Goal: Task Accomplishment & Management: Manage account settings

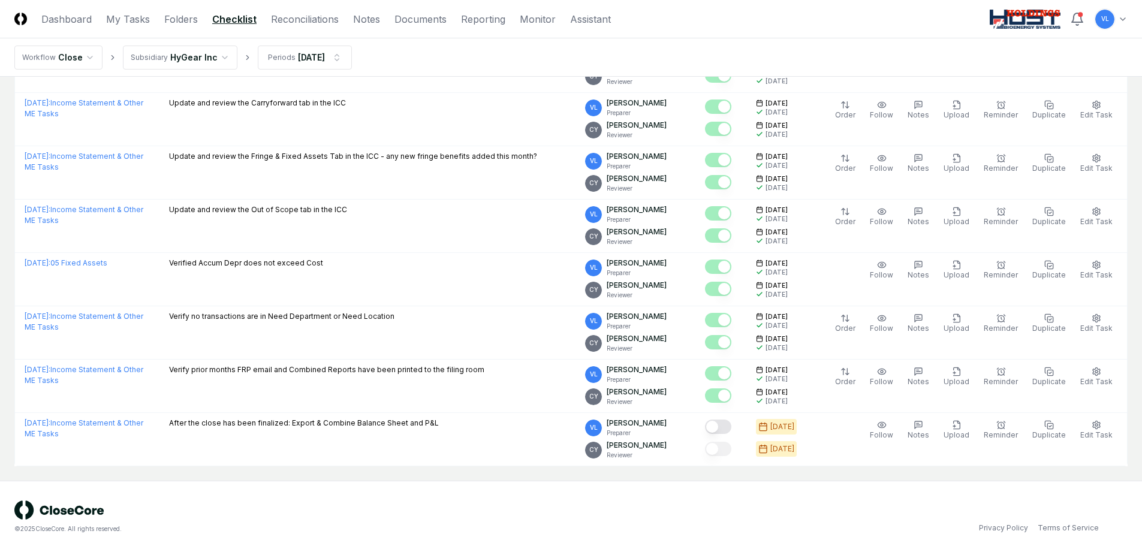
scroll to position [974, 0]
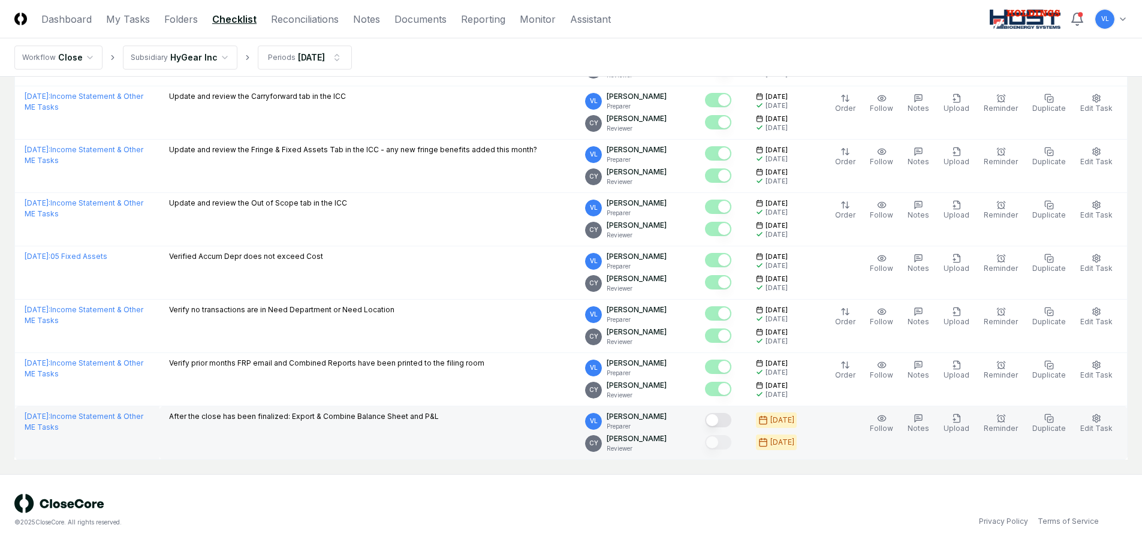
click at [731, 417] on button "Mark complete" at bounding box center [718, 420] width 26 height 14
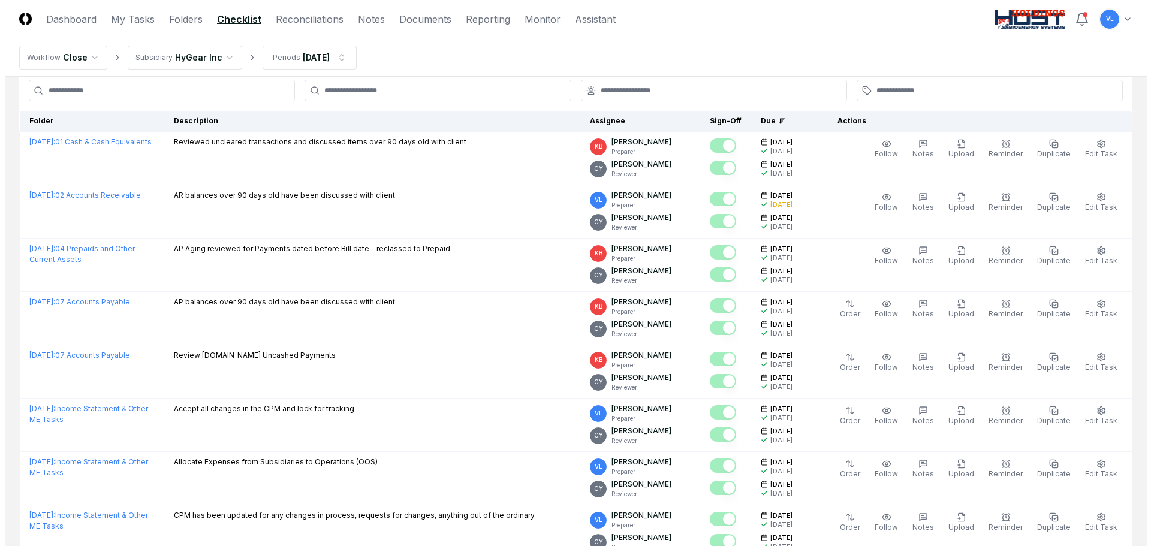
scroll to position [0, 0]
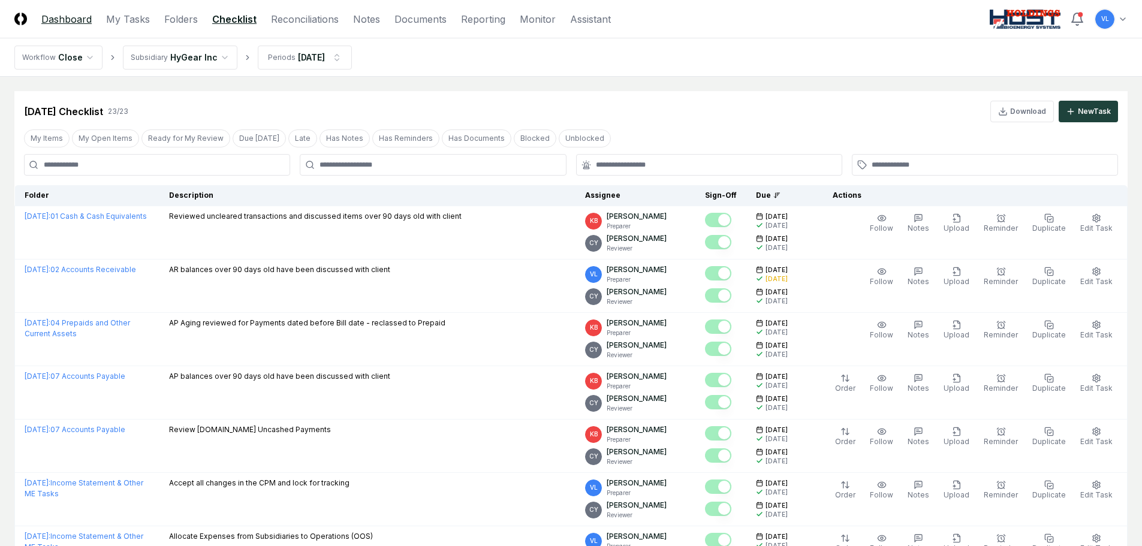
click at [73, 20] on link "Dashboard" at bounding box center [66, 19] width 50 height 14
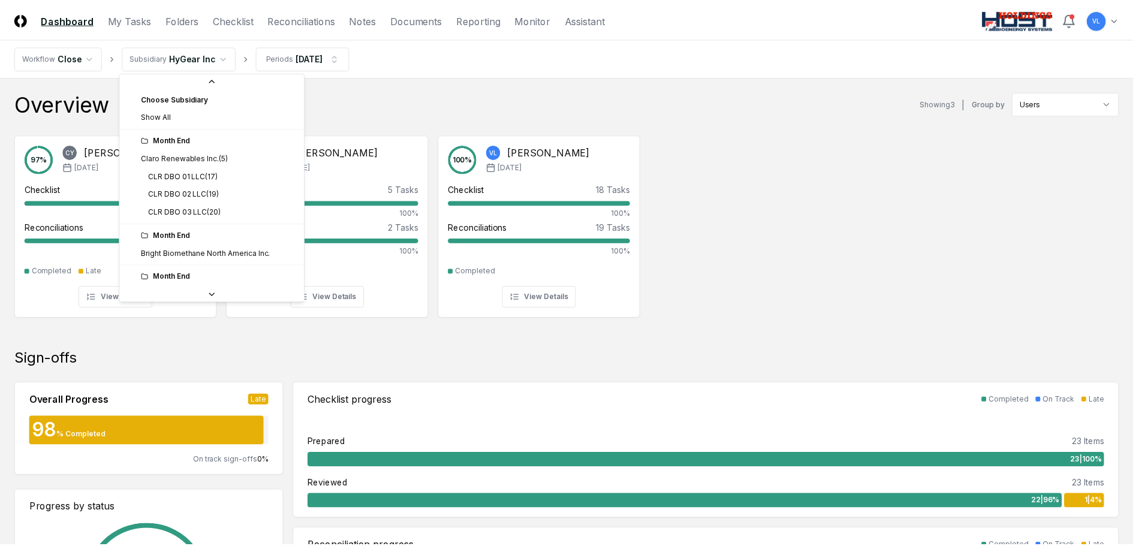
scroll to position [140, 0]
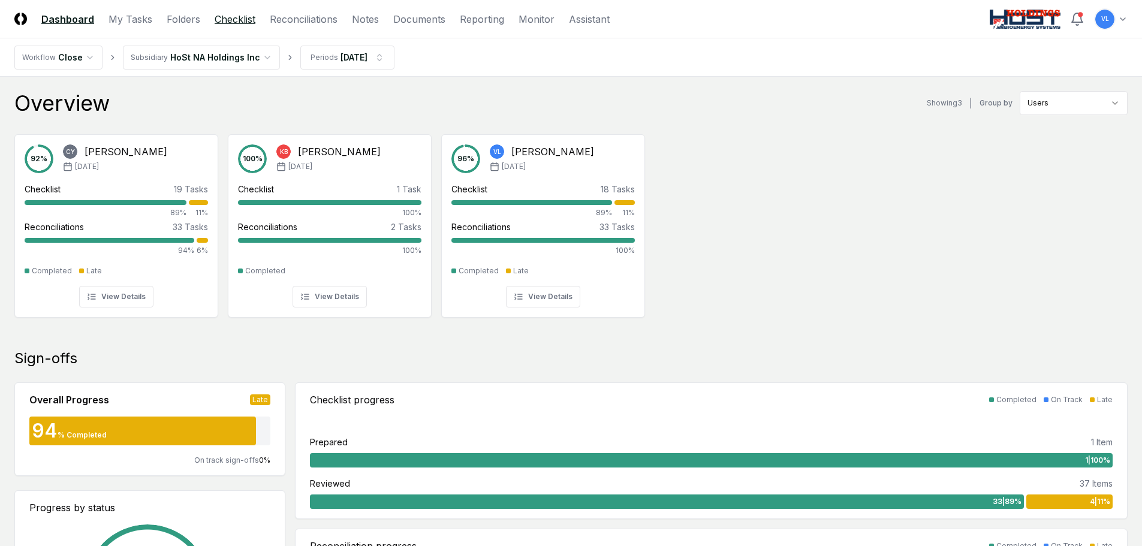
click at [228, 19] on link "Checklist" at bounding box center [235, 19] width 41 height 14
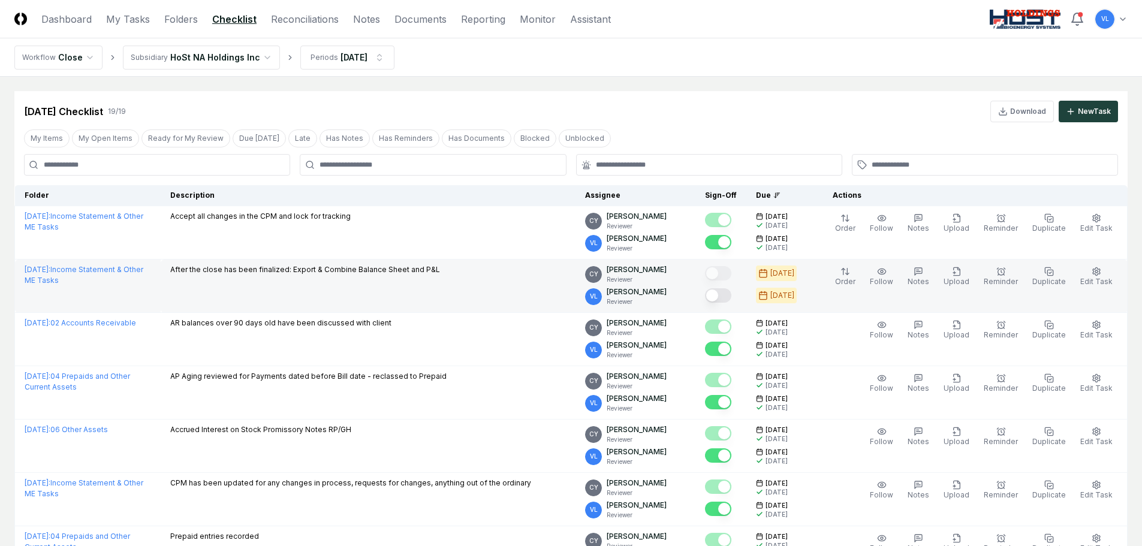
click at [731, 297] on button "Mark complete" at bounding box center [718, 295] width 26 height 14
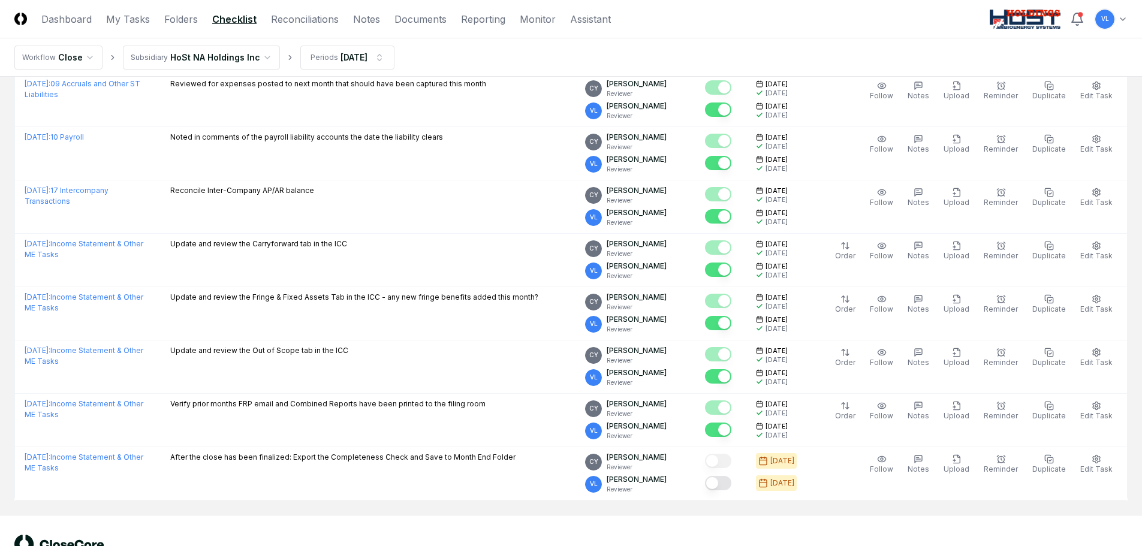
scroll to position [760, 0]
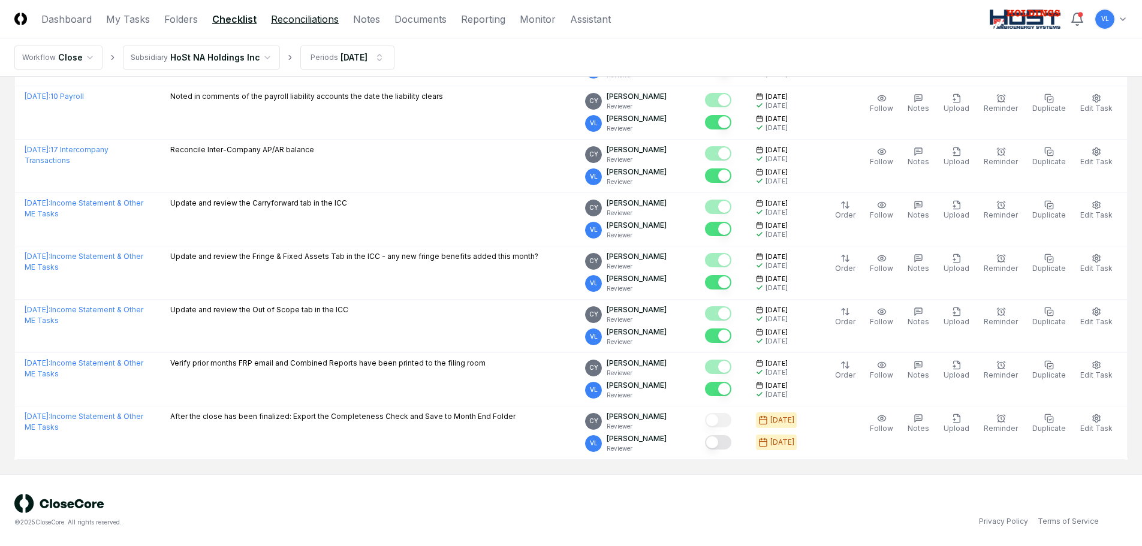
click at [315, 25] on link "Reconciliations" at bounding box center [305, 19] width 68 height 14
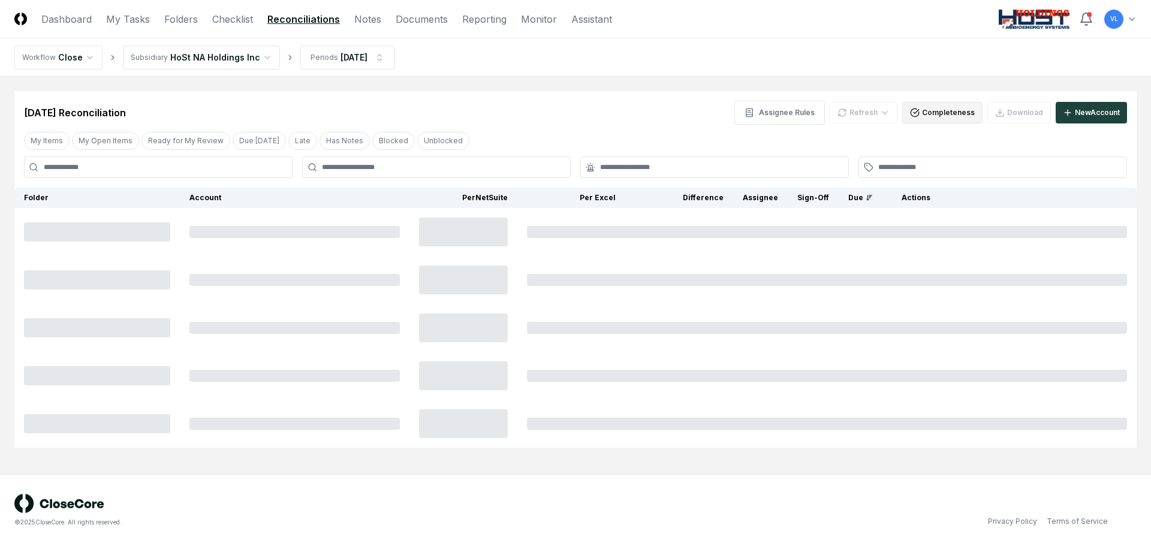
click at [942, 116] on button "Completeness" at bounding box center [942, 113] width 80 height 22
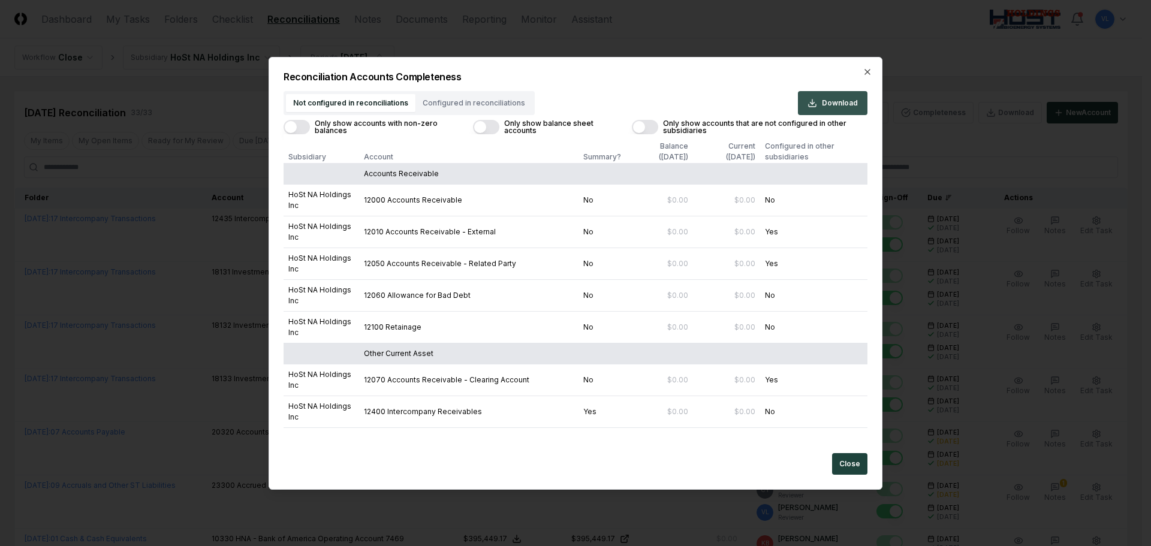
click at [850, 103] on span "Download" at bounding box center [840, 103] width 36 height 11
drag, startPoint x: 854, startPoint y: 468, endPoint x: 518, endPoint y: 299, distance: 375.9
click at [854, 468] on button "Close" at bounding box center [849, 464] width 35 height 22
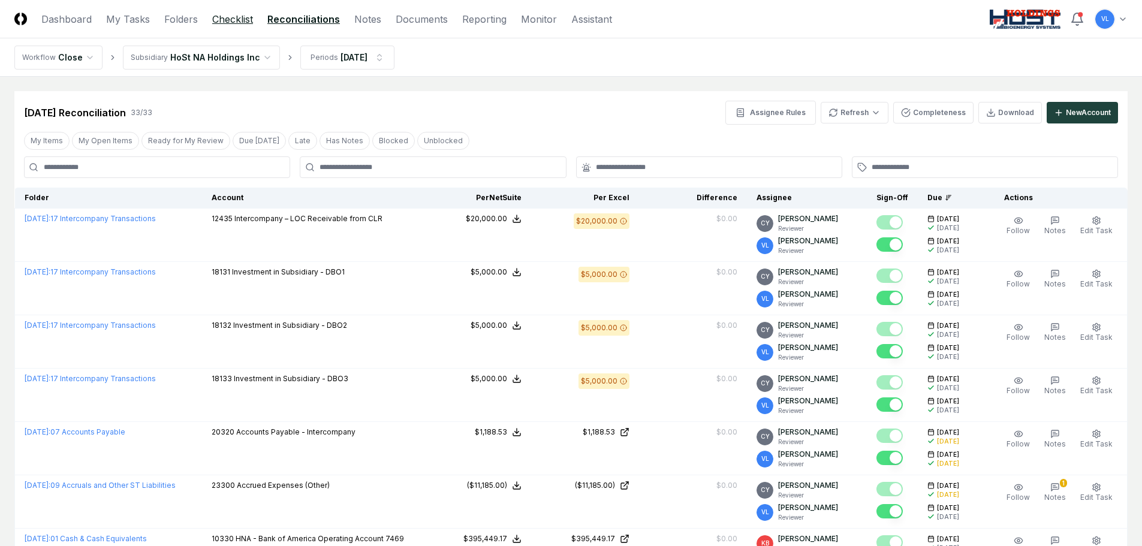
click at [218, 20] on link "Checklist" at bounding box center [232, 19] width 41 height 14
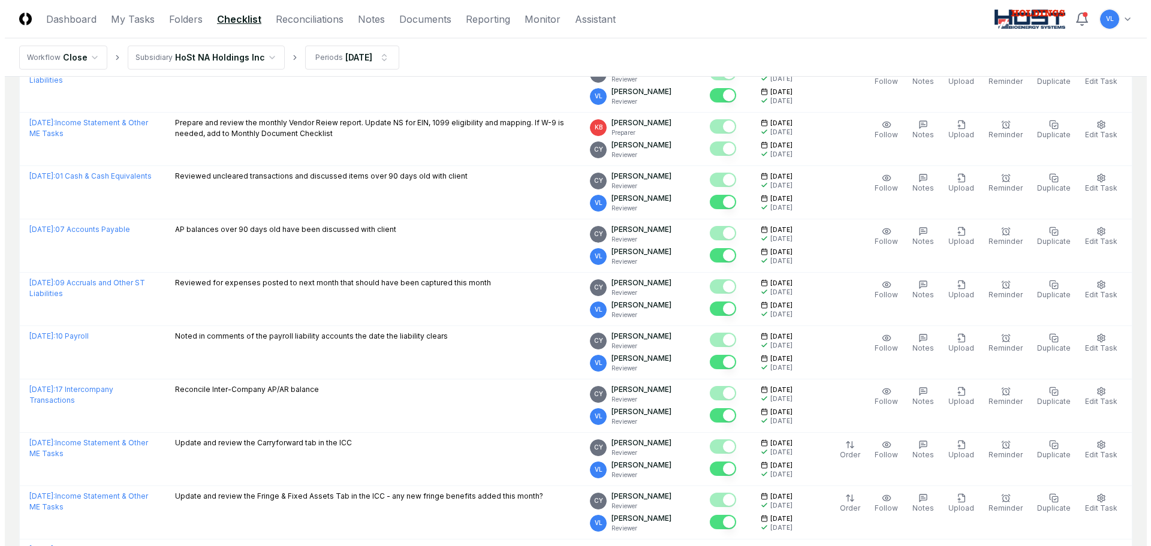
scroll to position [760, 0]
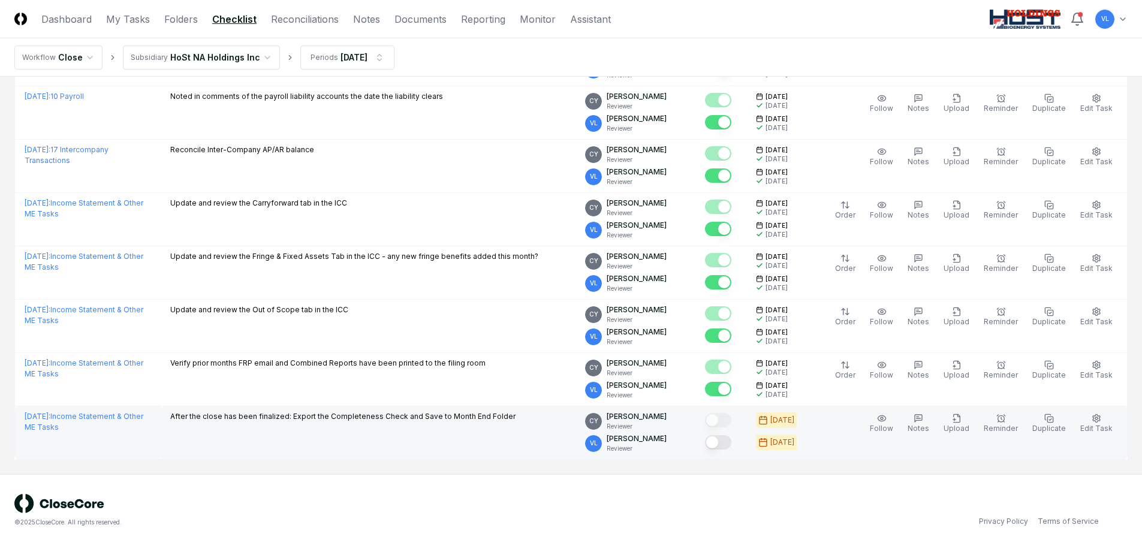
click at [728, 442] on button "Mark complete" at bounding box center [718, 442] width 26 height 14
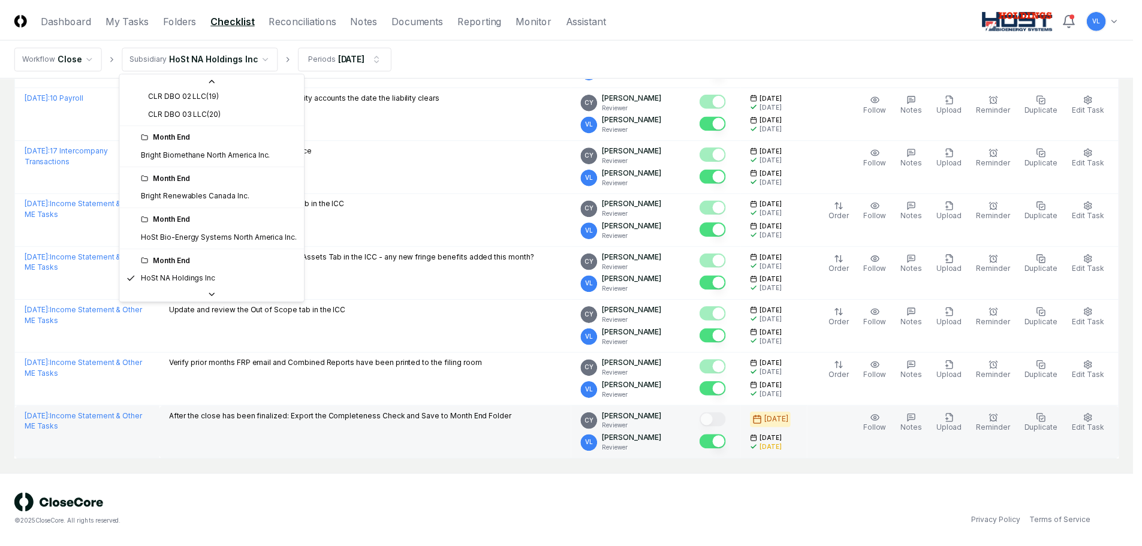
scroll to position [128, 0]
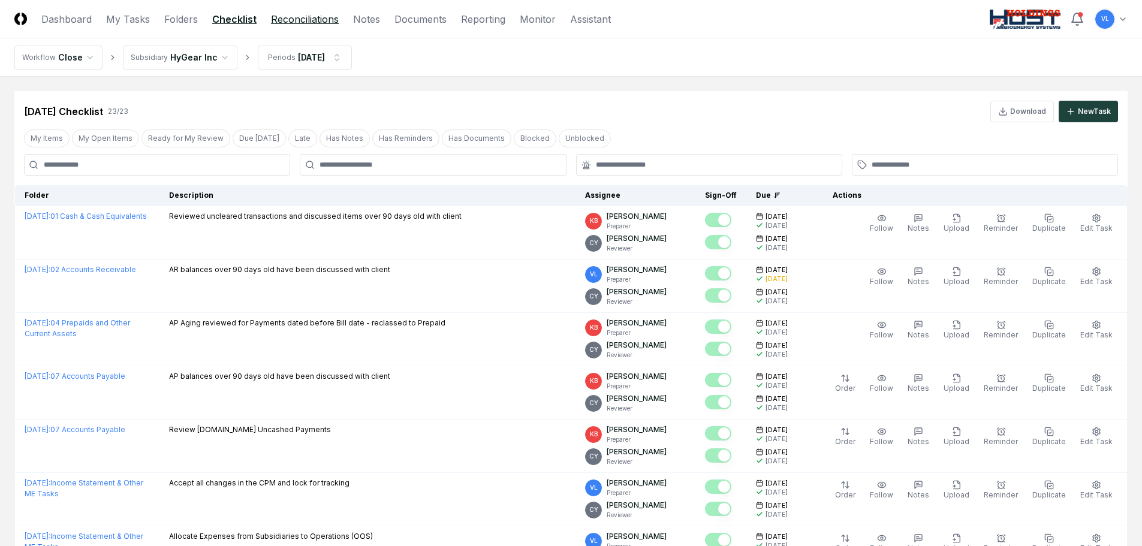
click at [299, 25] on link "Reconciliations" at bounding box center [305, 19] width 68 height 14
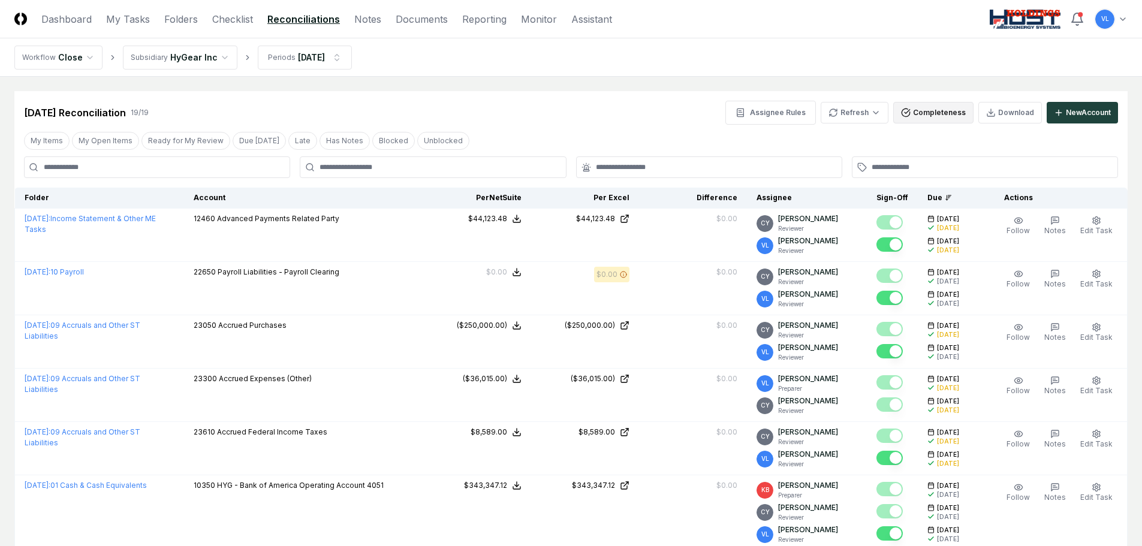
click at [941, 118] on button "Completeness" at bounding box center [933, 113] width 80 height 22
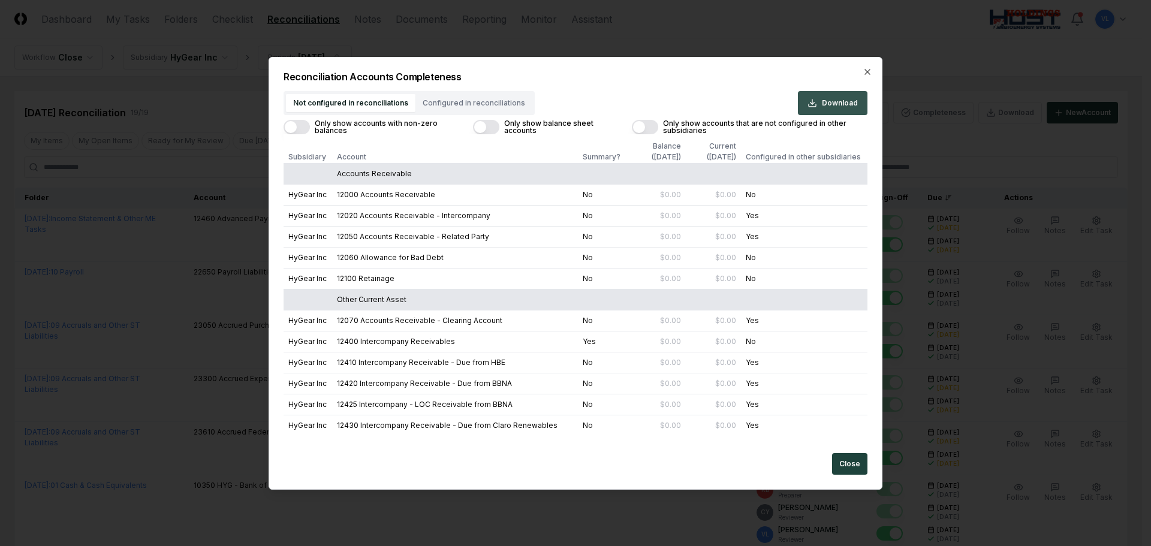
click at [831, 107] on span "Download" at bounding box center [840, 103] width 36 height 11
click at [859, 457] on button "Close" at bounding box center [849, 464] width 35 height 22
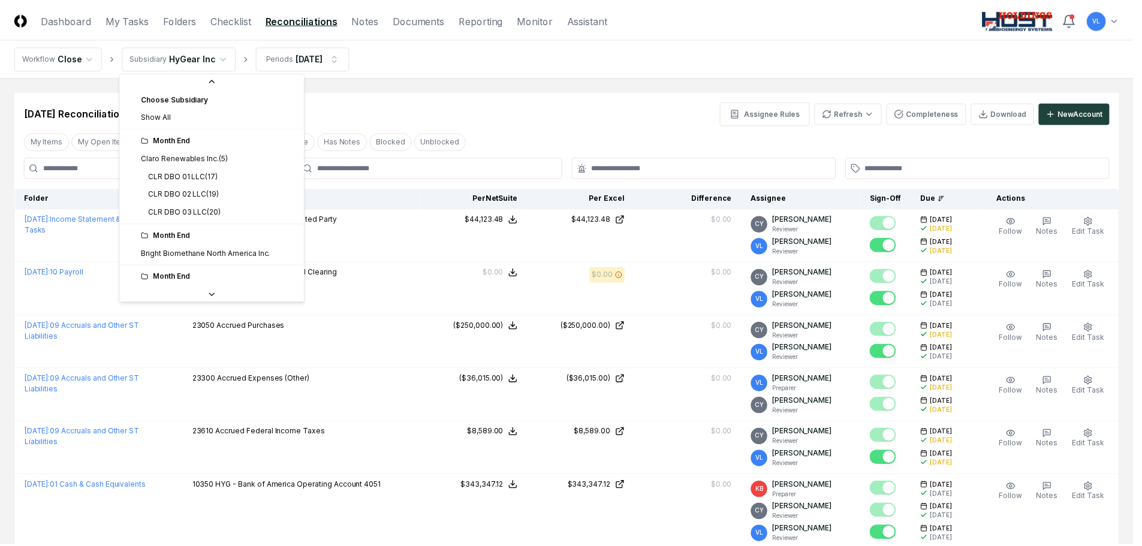
scroll to position [140, 0]
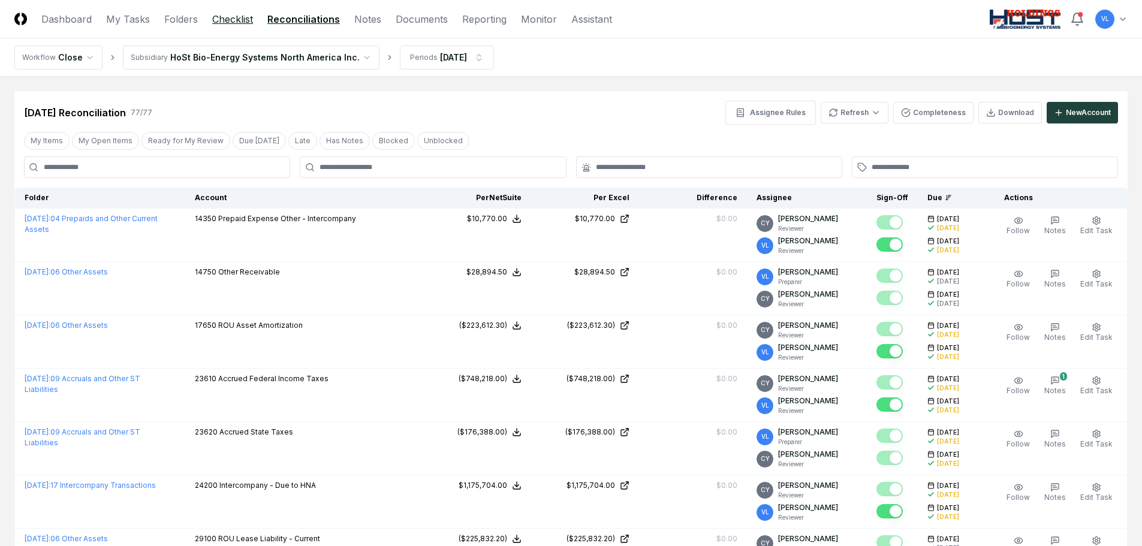
click at [214, 22] on link "Checklist" at bounding box center [232, 19] width 41 height 14
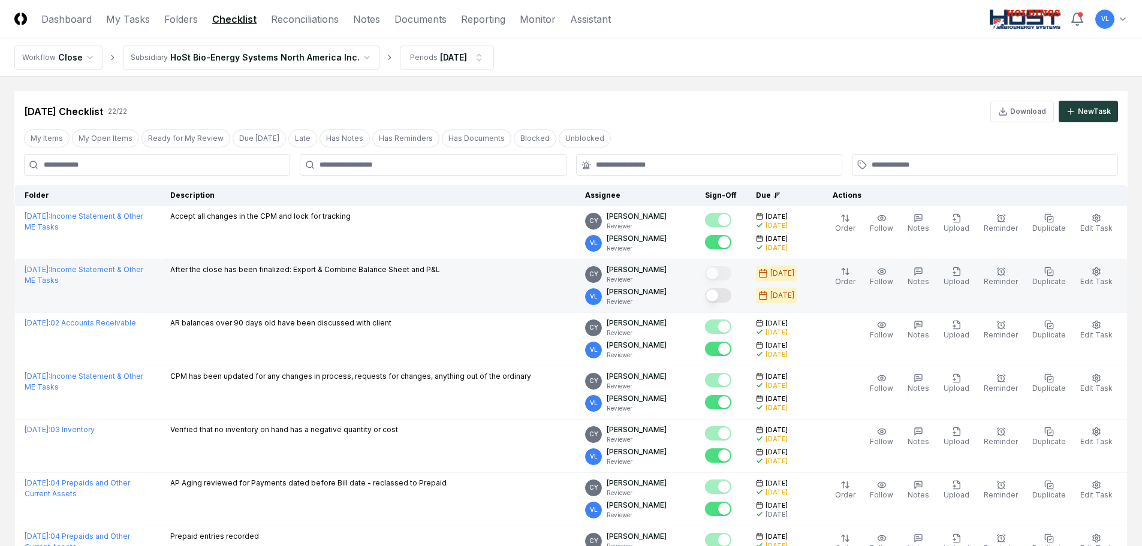
click at [731, 294] on button "Mark complete" at bounding box center [718, 295] width 26 height 14
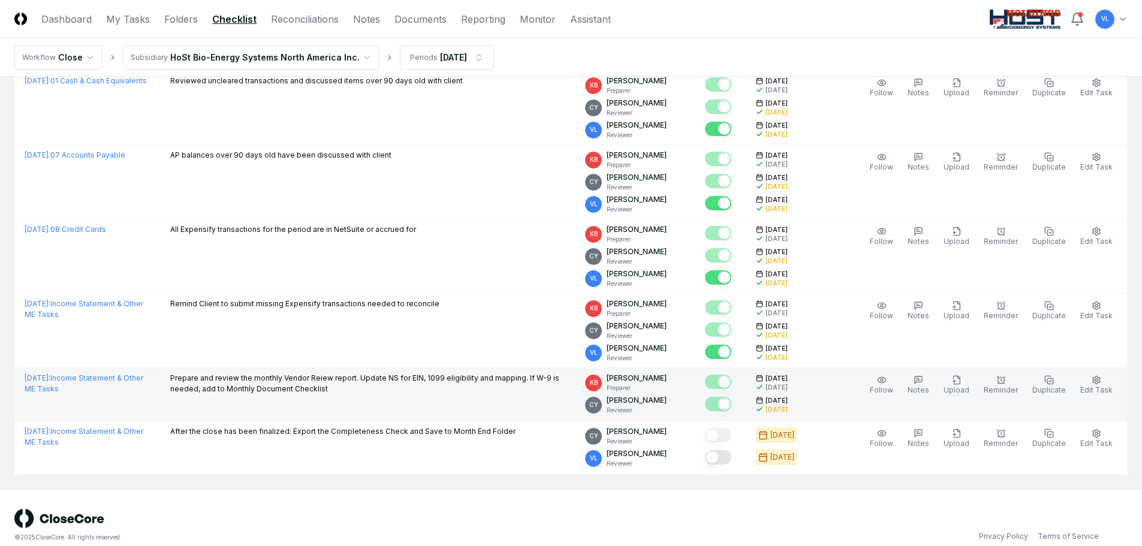
scroll to position [1004, 0]
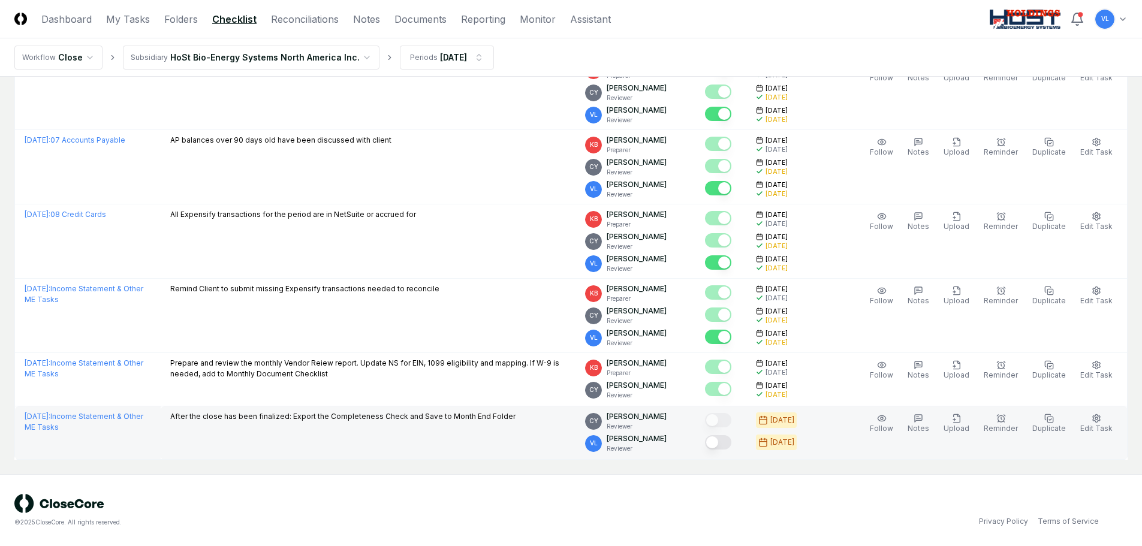
click at [731, 444] on button "Mark complete" at bounding box center [718, 442] width 26 height 14
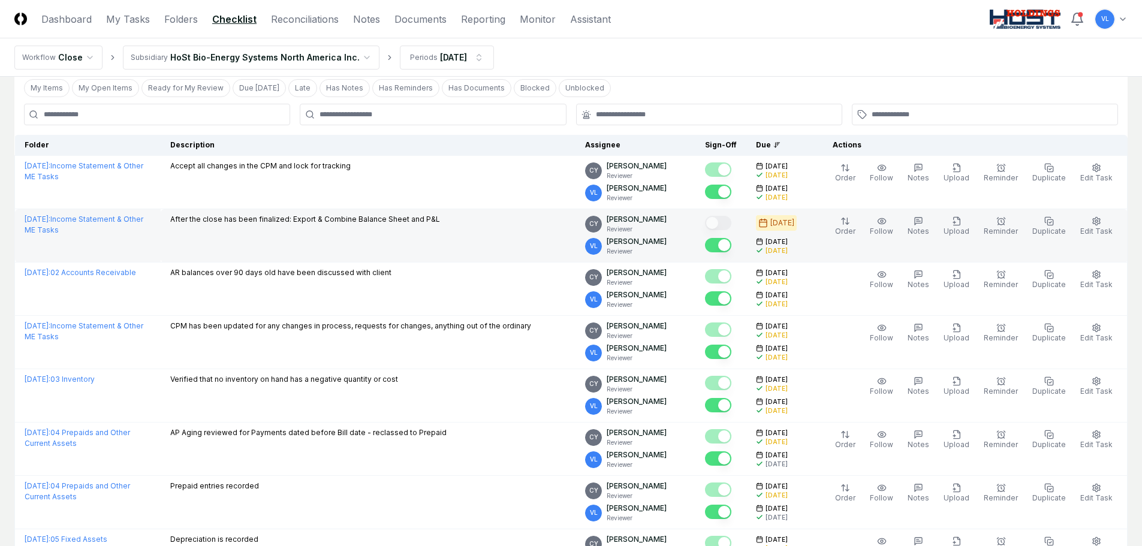
scroll to position [0, 0]
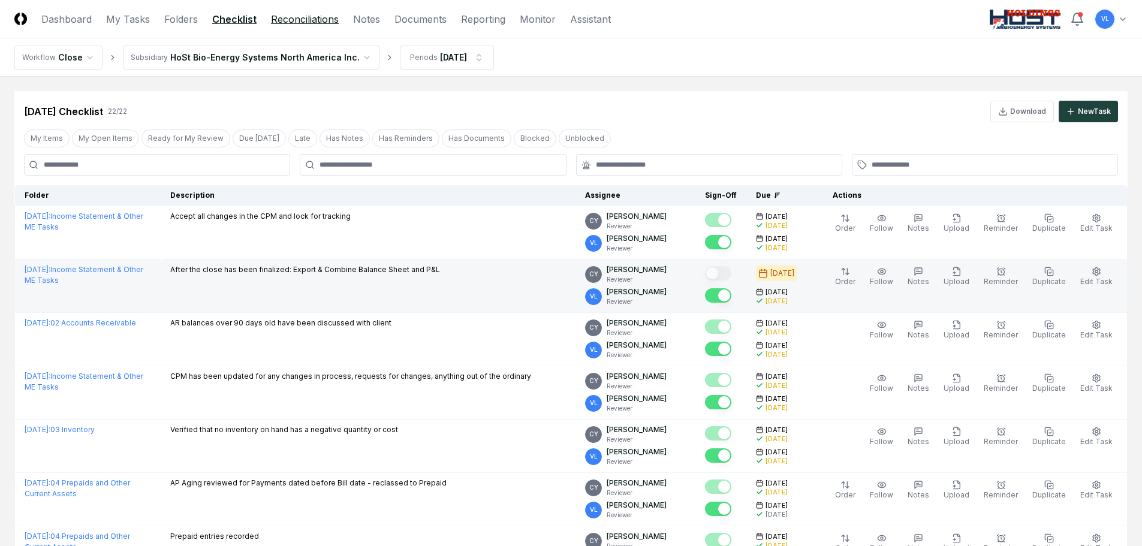
click at [333, 14] on link "Reconciliations" at bounding box center [305, 19] width 68 height 14
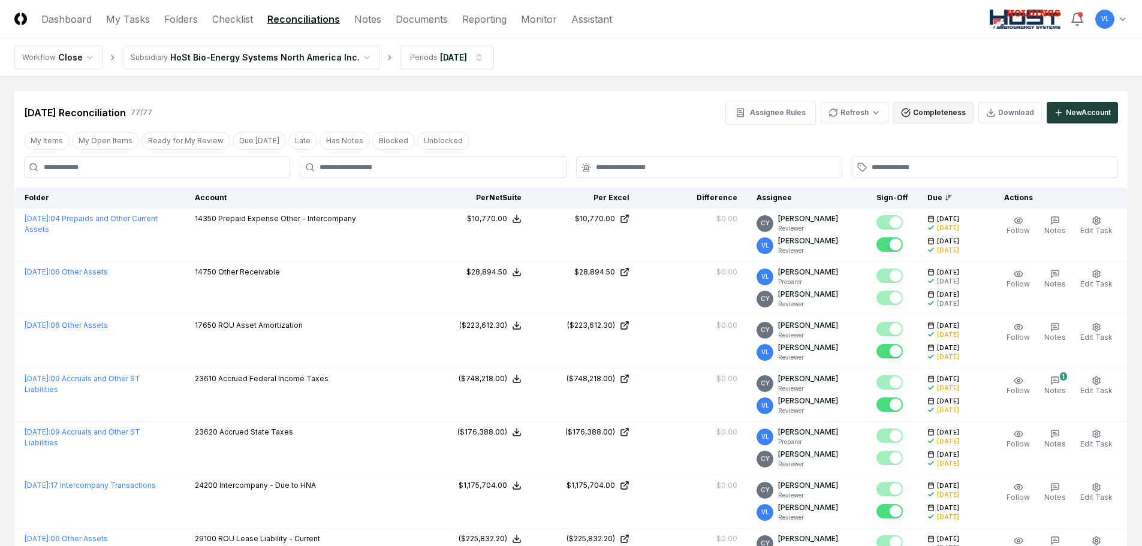
click at [922, 113] on button "Completeness" at bounding box center [933, 113] width 80 height 22
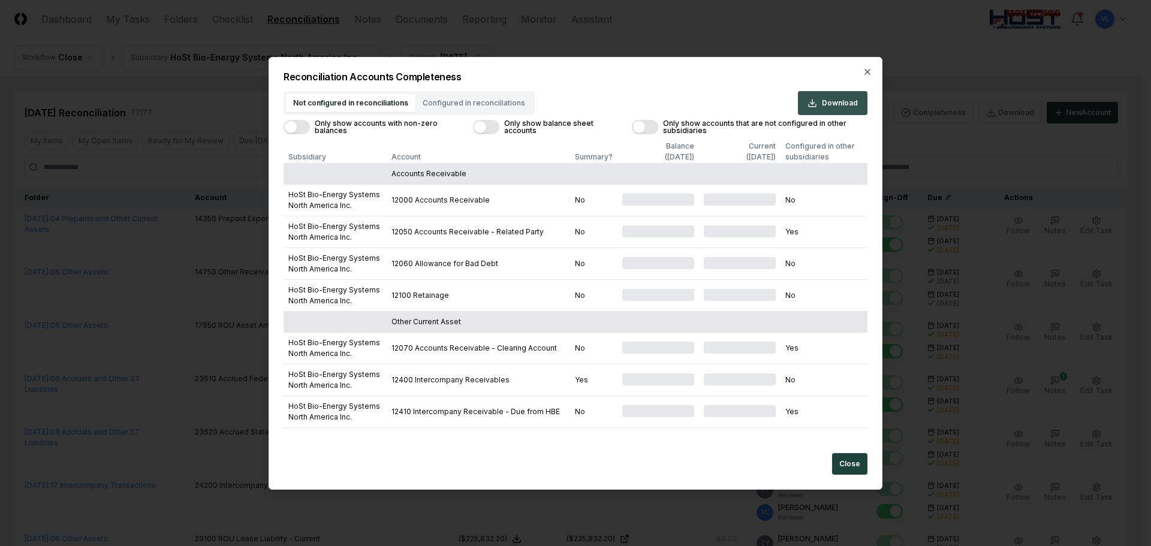
click at [839, 105] on span "Download" at bounding box center [840, 103] width 36 height 11
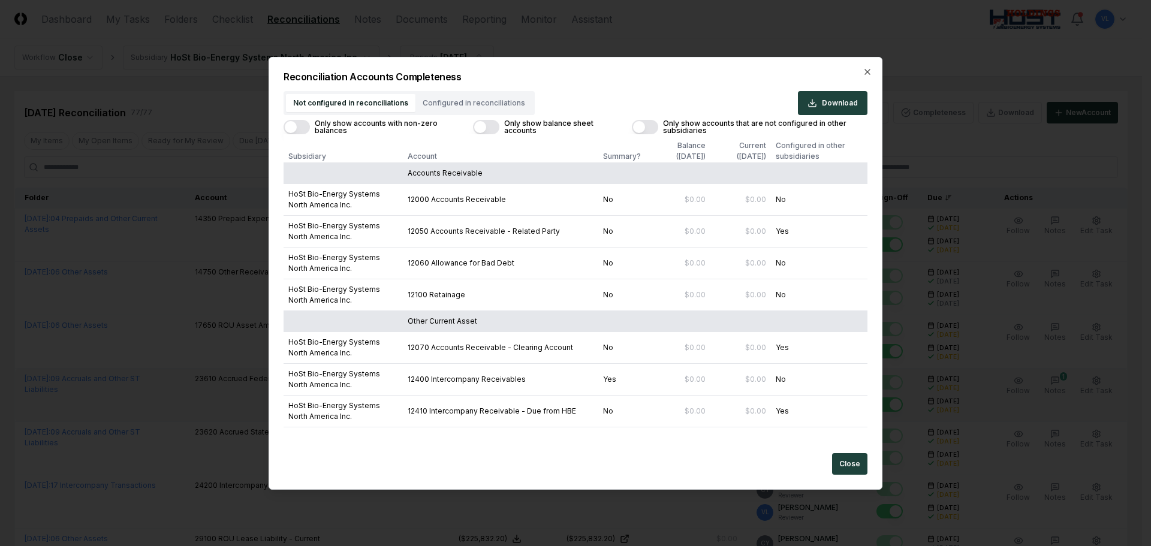
drag, startPoint x: 848, startPoint y: 457, endPoint x: 796, endPoint y: 417, distance: 65.8
click at [848, 457] on button "Close" at bounding box center [849, 464] width 35 height 22
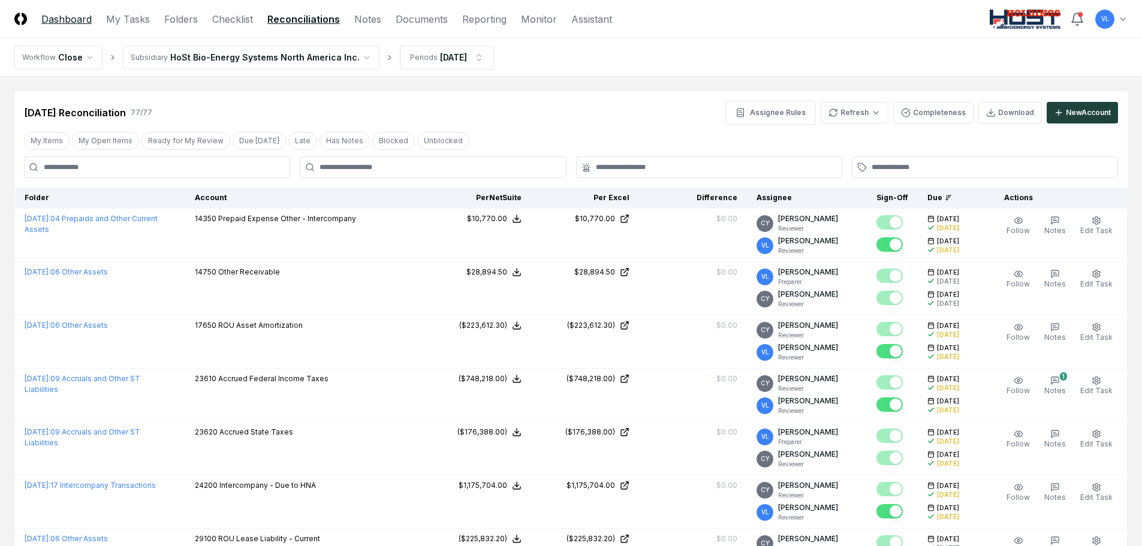
click at [61, 17] on link "Dashboard" at bounding box center [66, 19] width 50 height 14
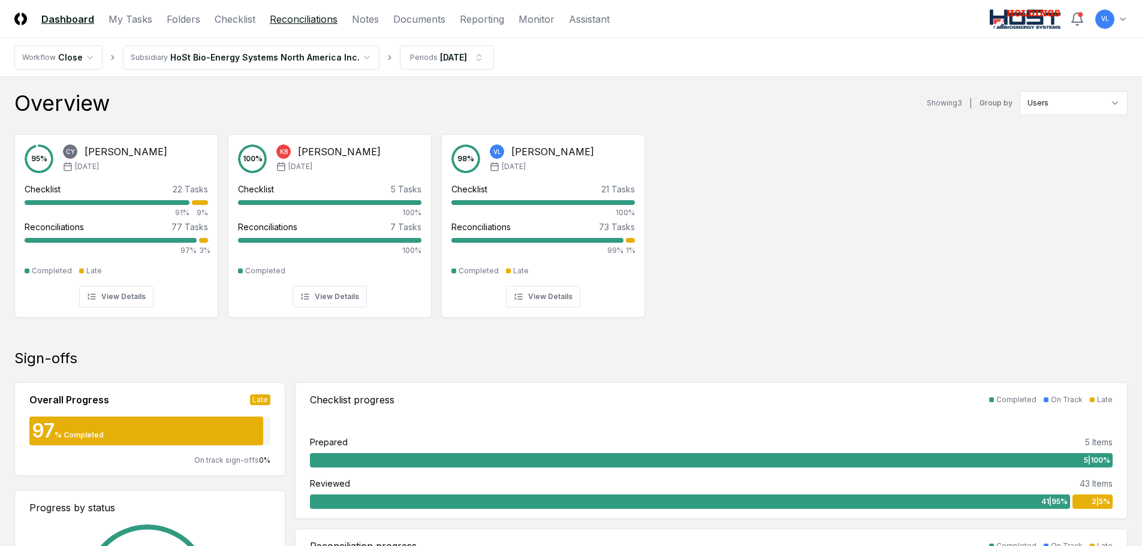
click at [315, 22] on link "Reconciliations" at bounding box center [304, 19] width 68 height 14
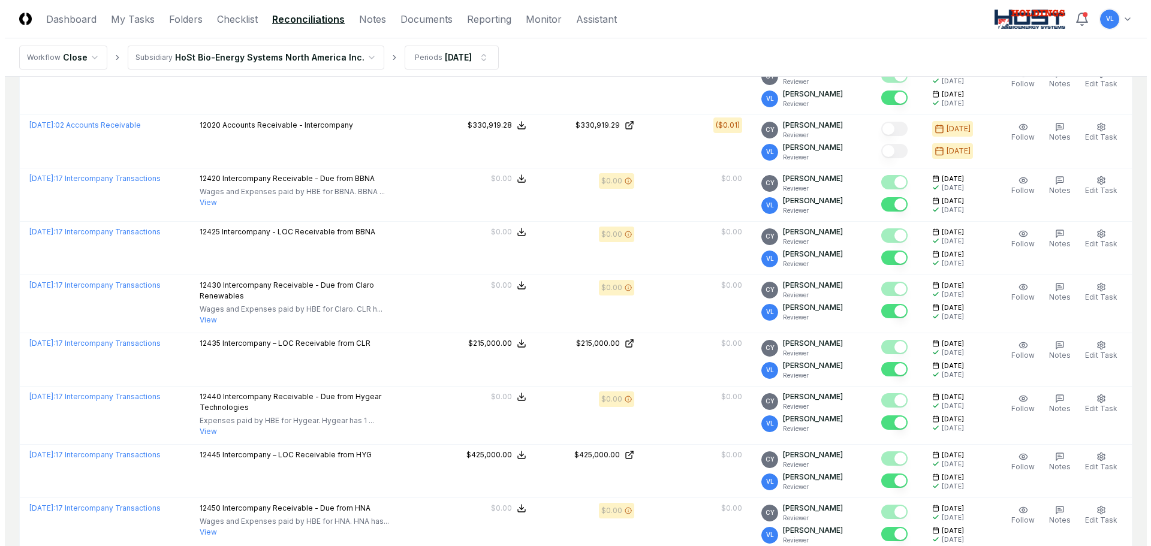
scroll to position [959, 0]
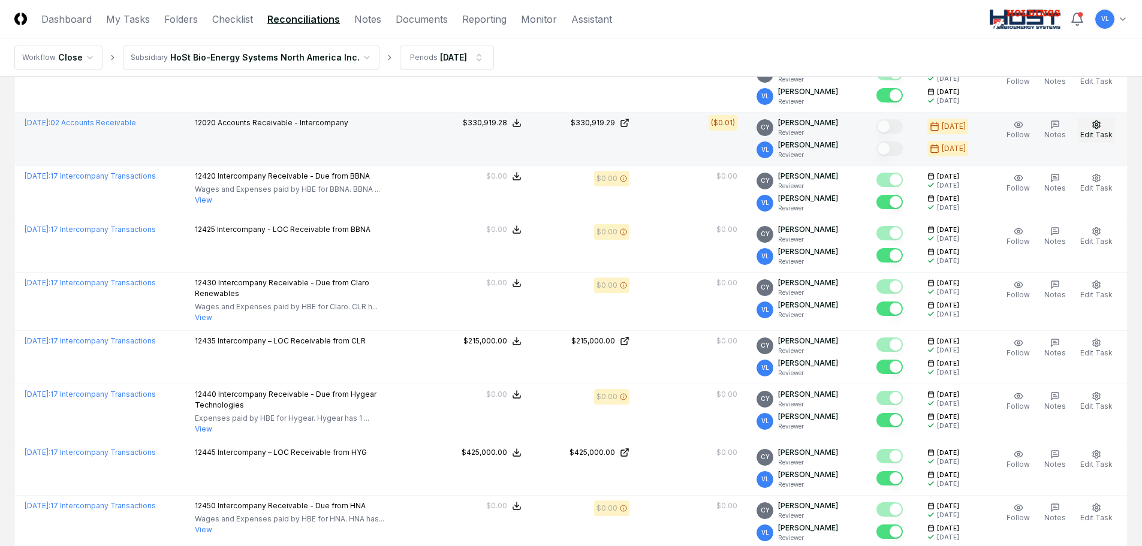
click at [1100, 131] on span "Edit Task" at bounding box center [1096, 134] width 32 height 9
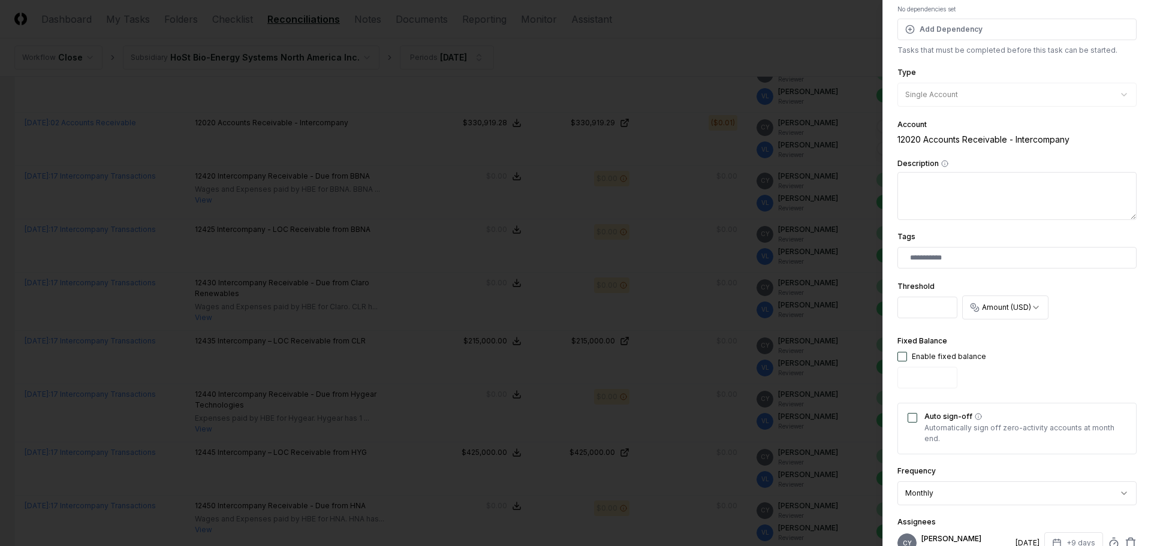
scroll to position [180, 0]
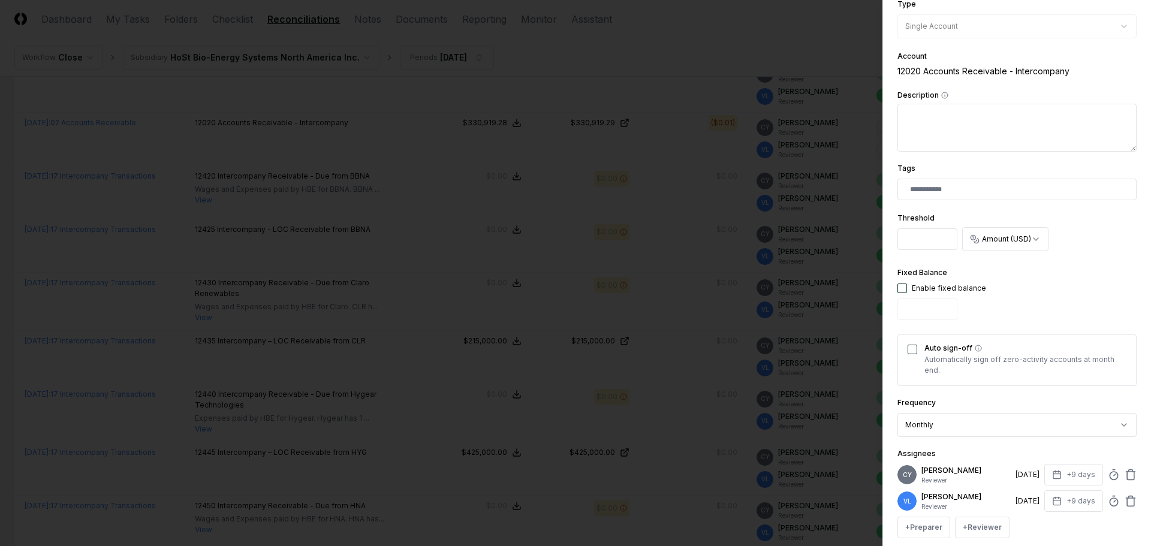
click at [916, 242] on input "*" at bounding box center [928, 239] width 60 height 22
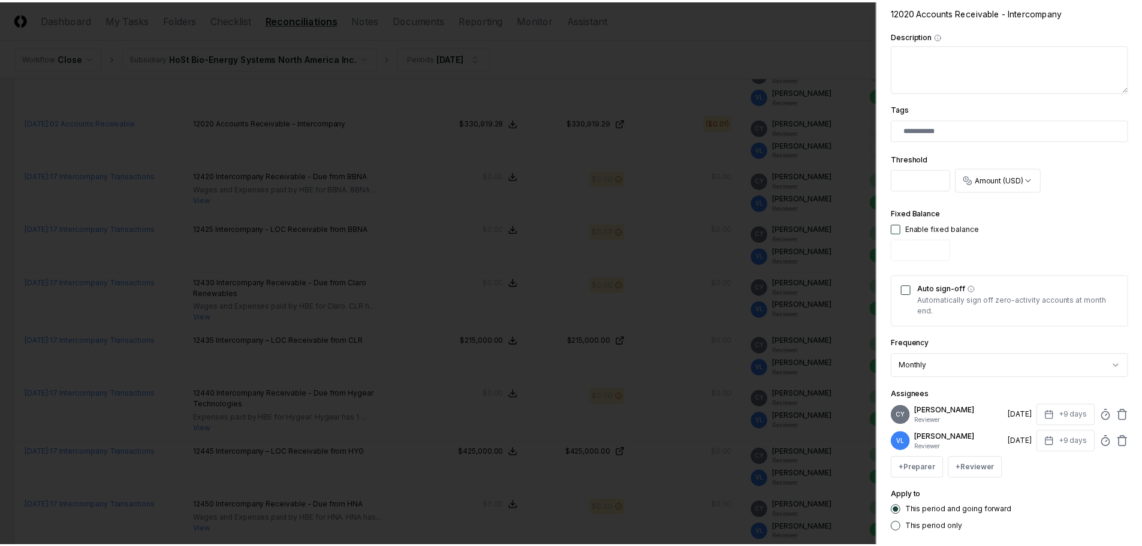
scroll to position [303, 0]
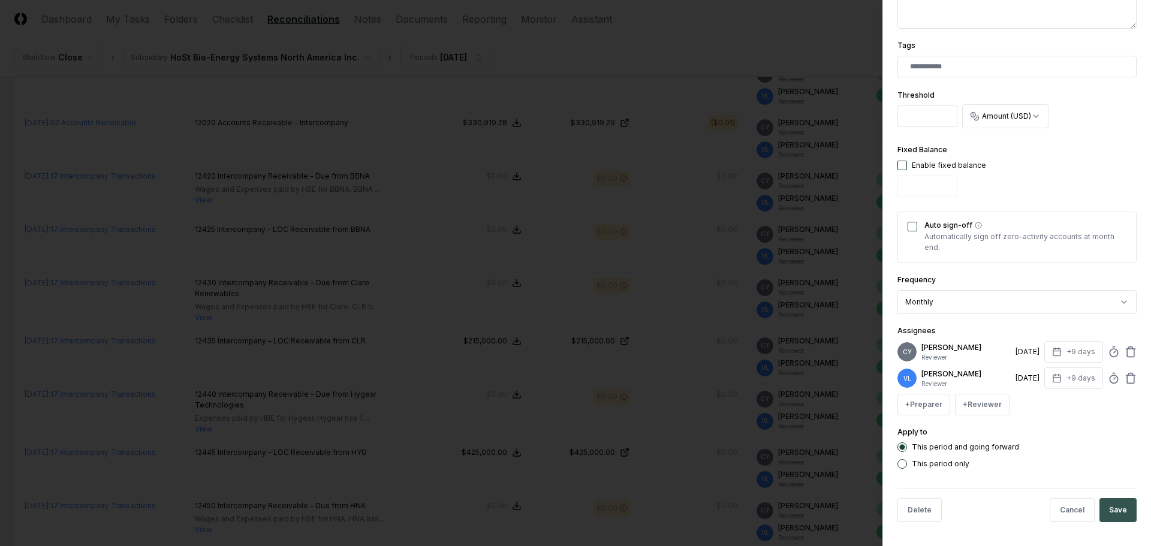
type input "***"
click at [1114, 507] on button "Save" at bounding box center [1118, 510] width 37 height 24
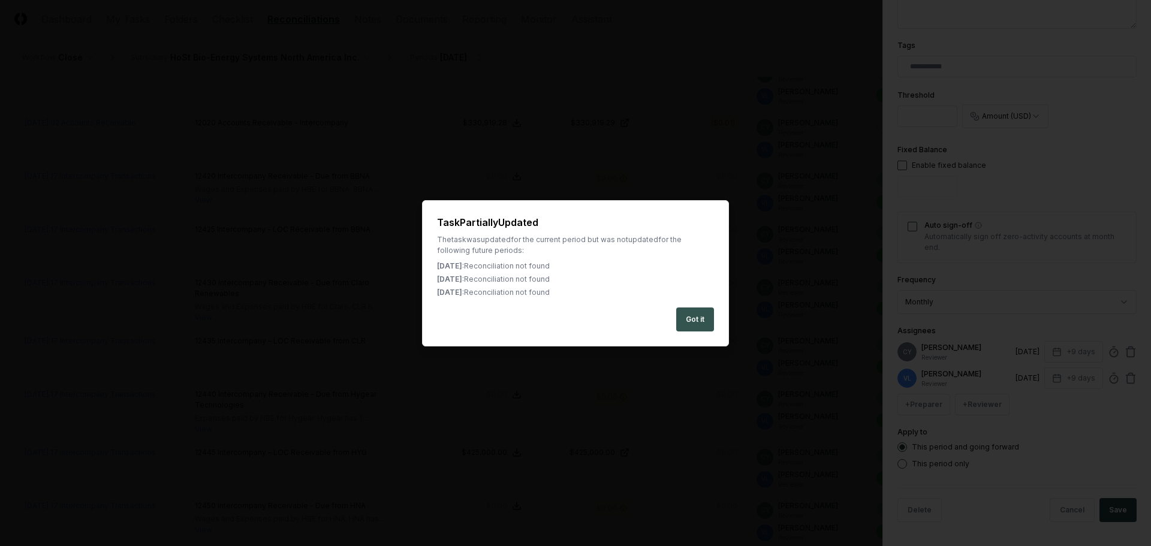
click at [707, 323] on button "Got it" at bounding box center [695, 320] width 38 height 24
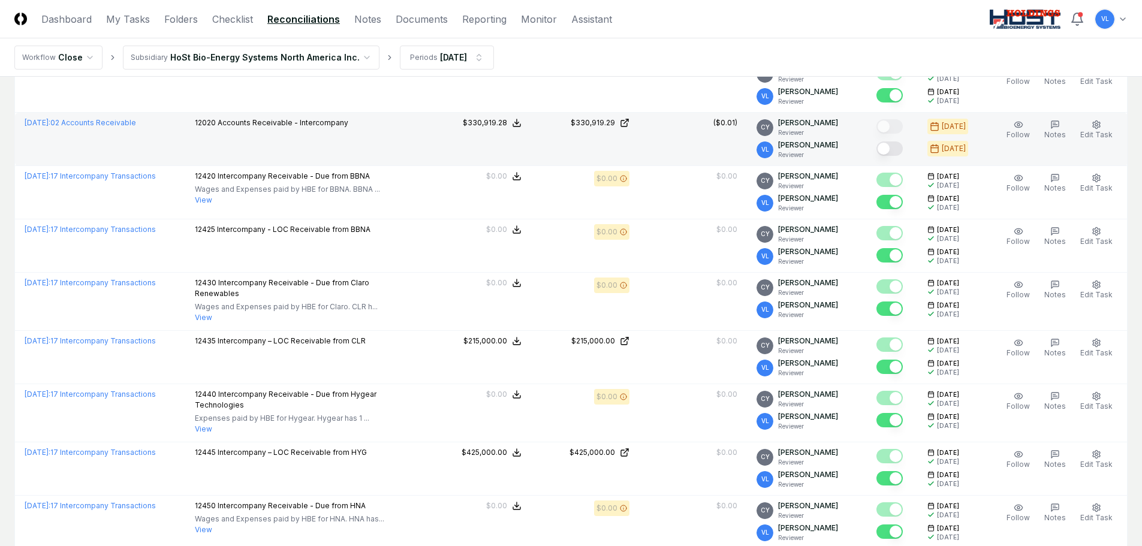
click at [896, 147] on button "Mark complete" at bounding box center [890, 148] width 26 height 14
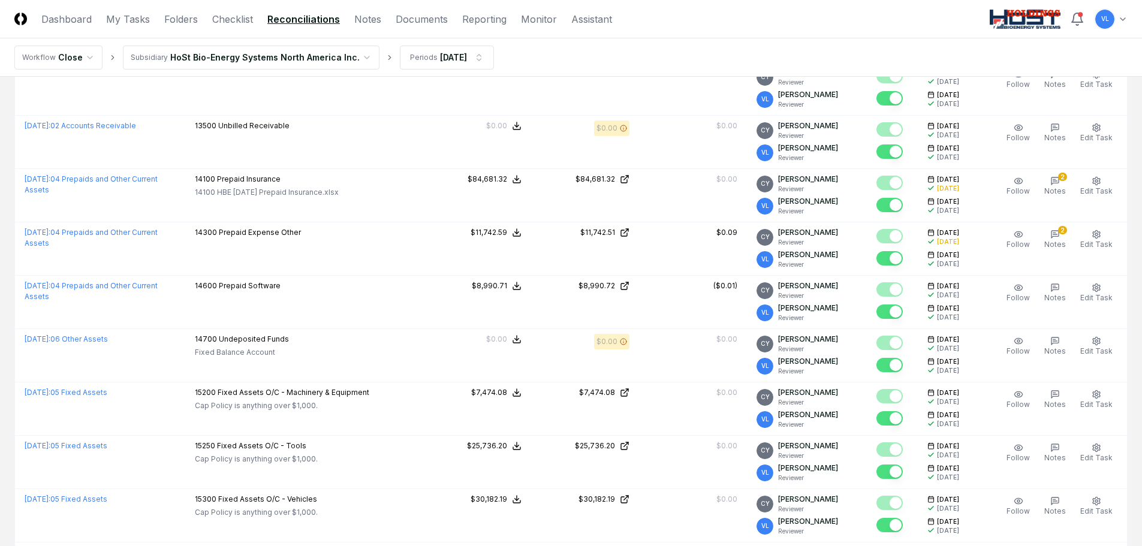
scroll to position [1919, 0]
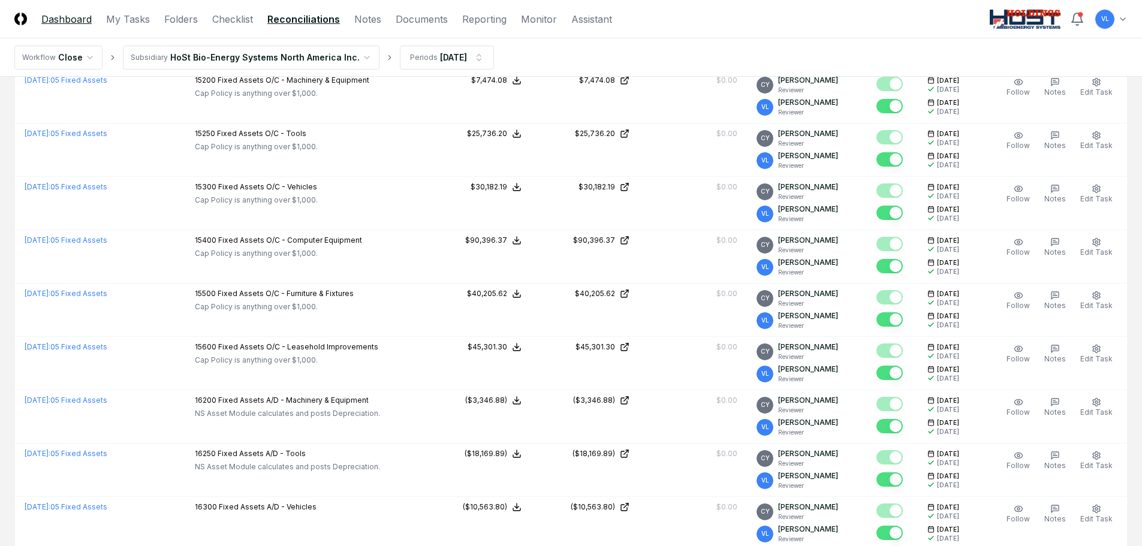
click at [79, 20] on link "Dashboard" at bounding box center [66, 19] width 50 height 14
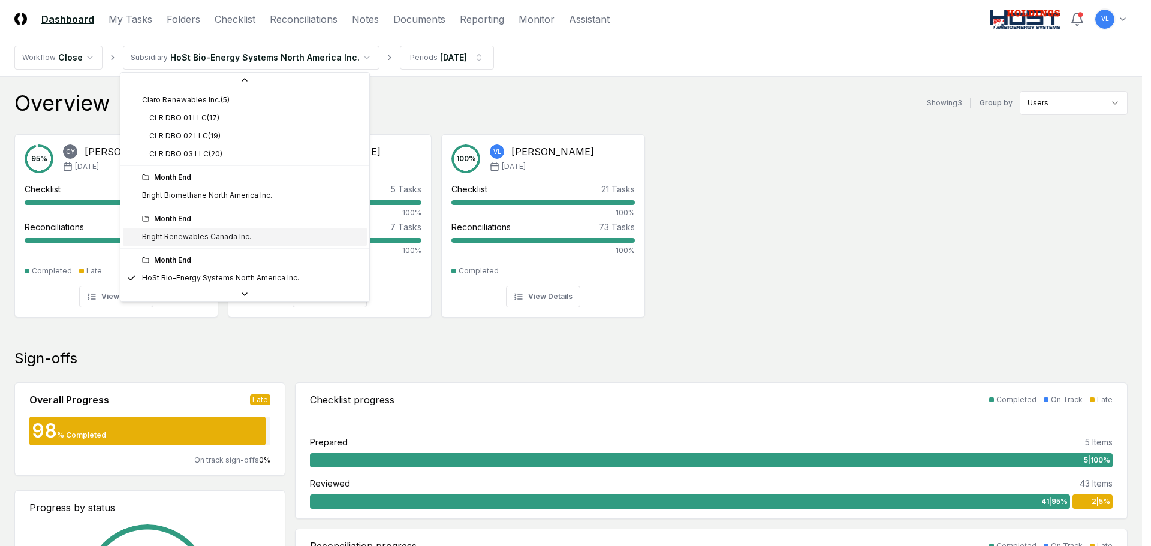
scroll to position [118, 0]
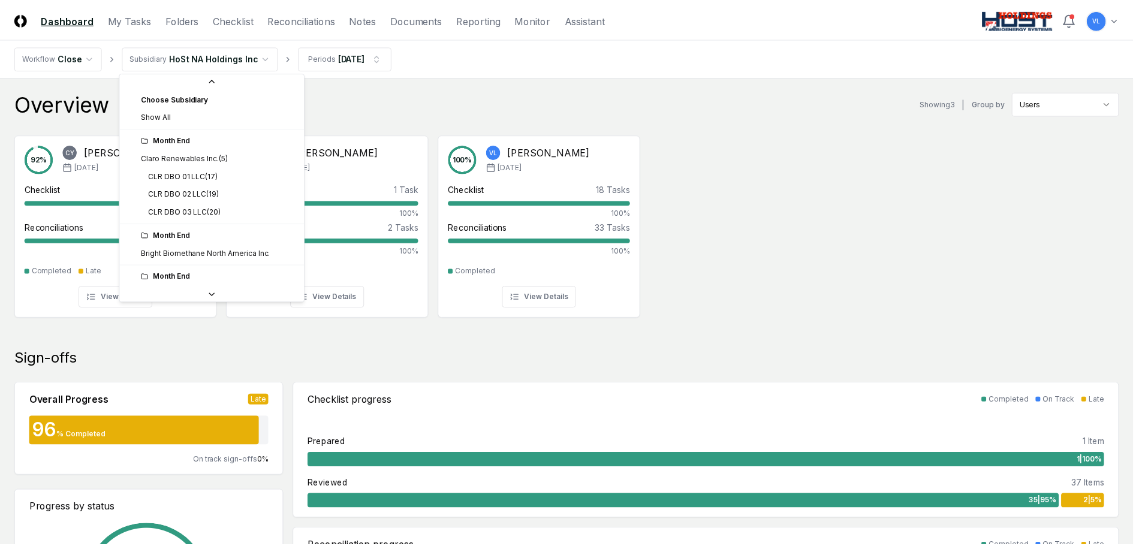
scroll to position [99, 0]
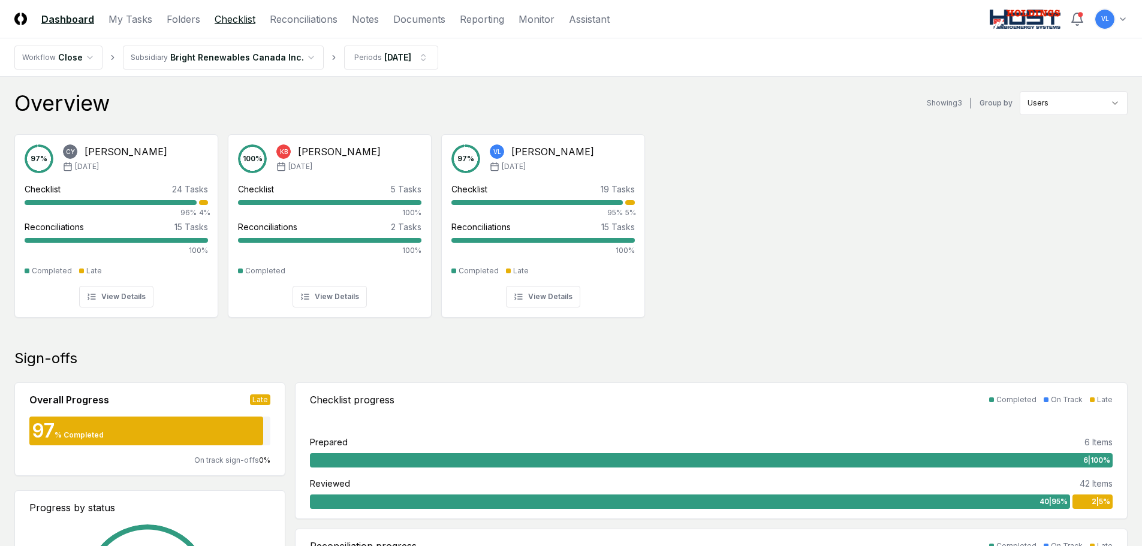
click at [243, 18] on link "Checklist" at bounding box center [235, 19] width 41 height 14
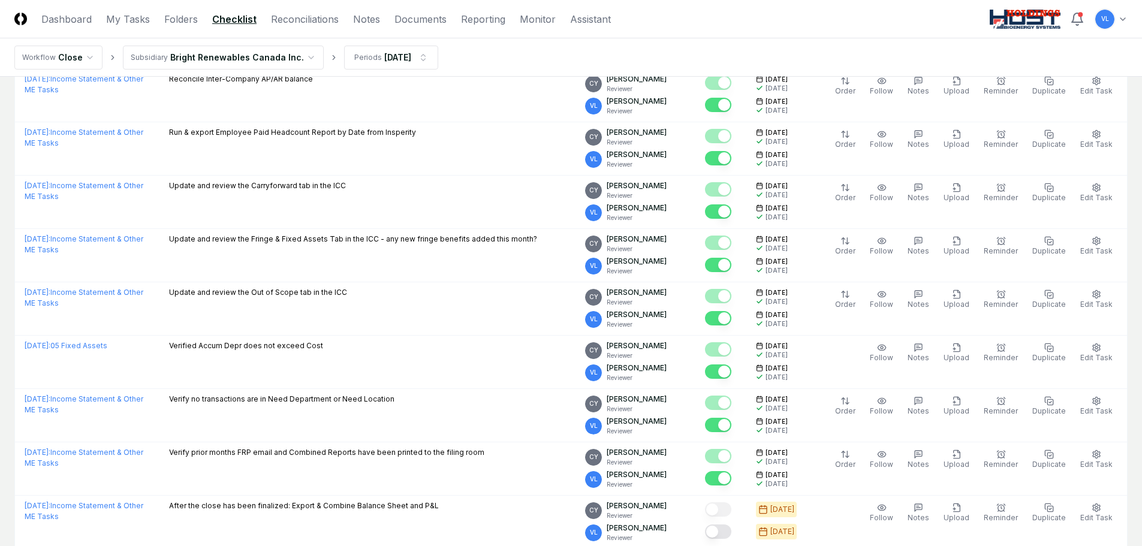
scroll to position [1027, 0]
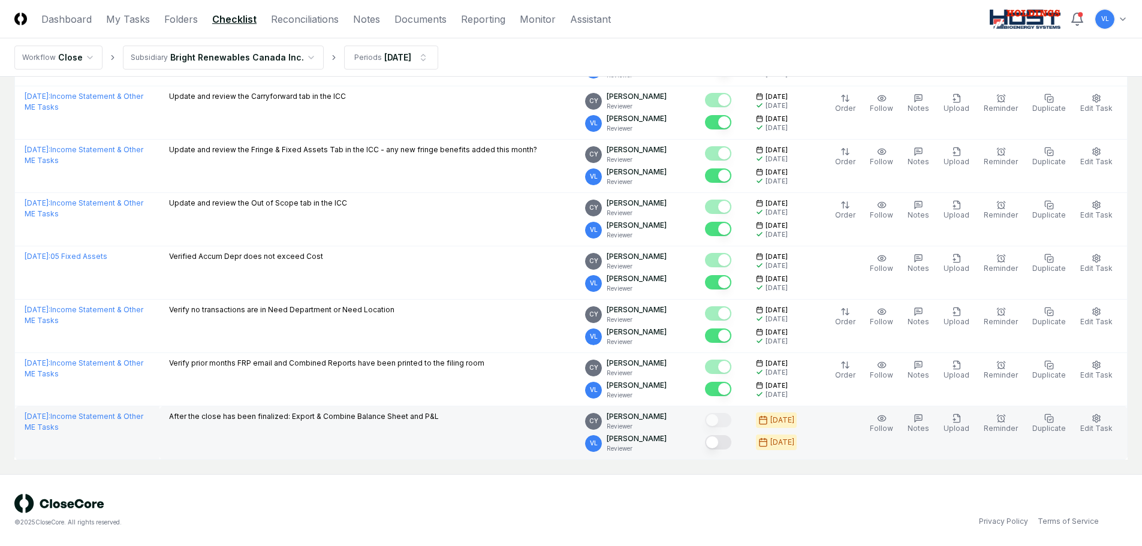
click at [728, 444] on button "Mark complete" at bounding box center [718, 442] width 26 height 14
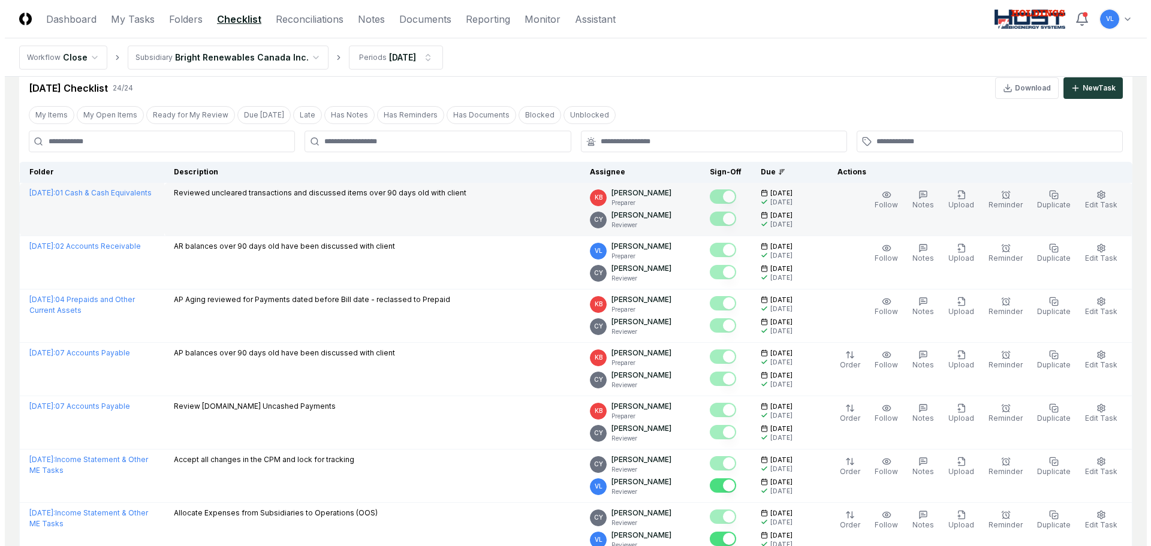
scroll to position [0, 0]
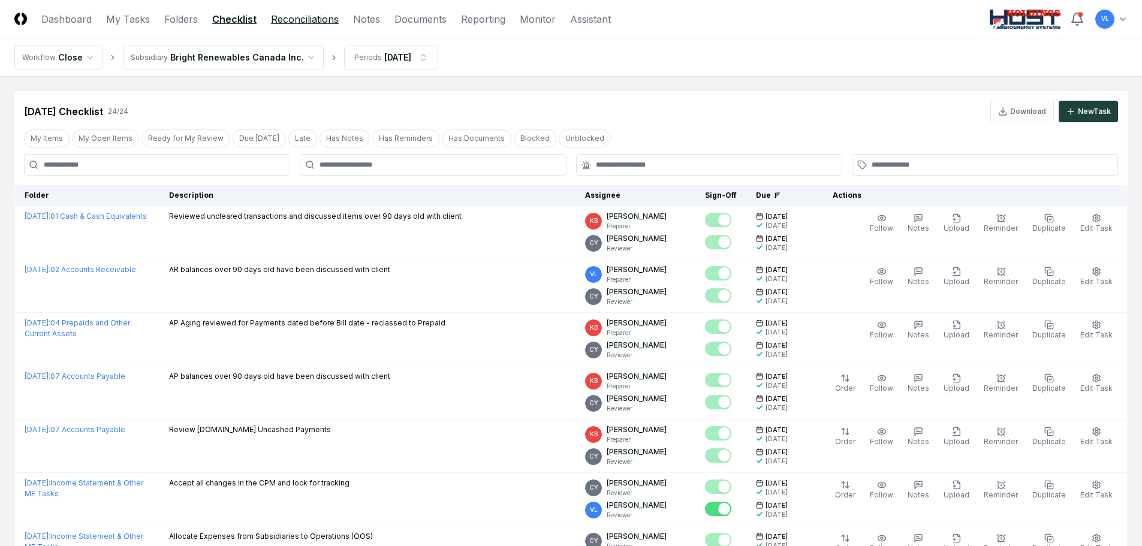
click at [299, 19] on link "Reconciliations" at bounding box center [305, 19] width 68 height 14
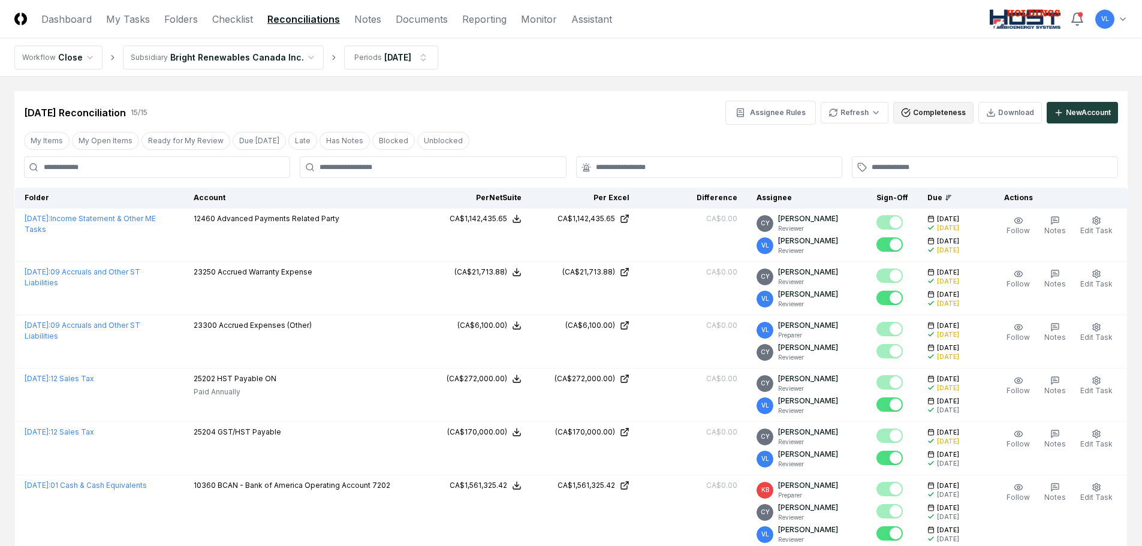
click at [937, 112] on button "Completeness" at bounding box center [933, 113] width 80 height 22
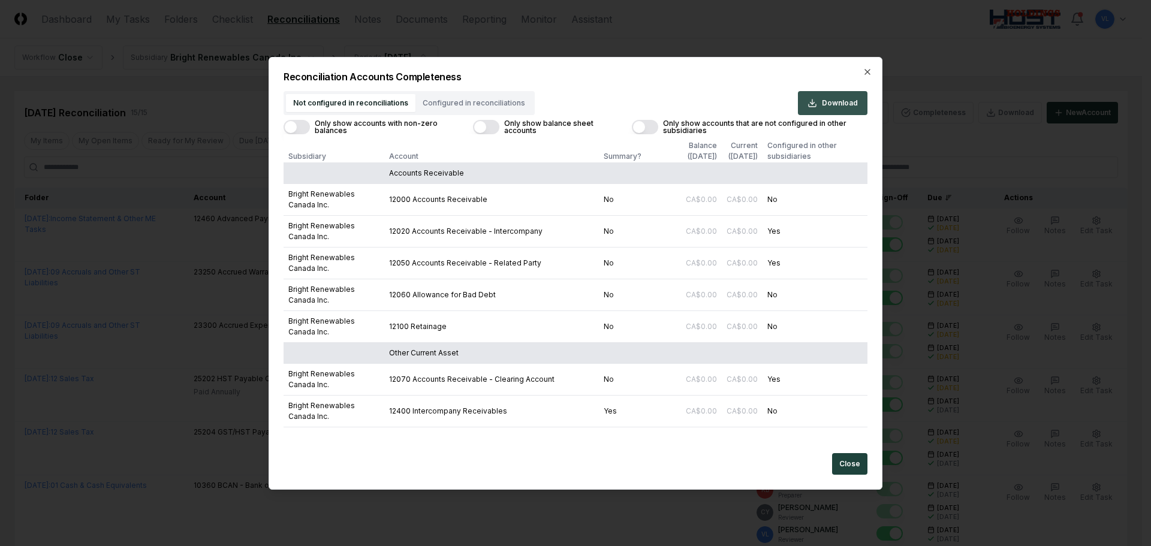
click at [848, 101] on span "Download" at bounding box center [840, 103] width 36 height 11
click at [865, 457] on button "Close" at bounding box center [849, 464] width 35 height 22
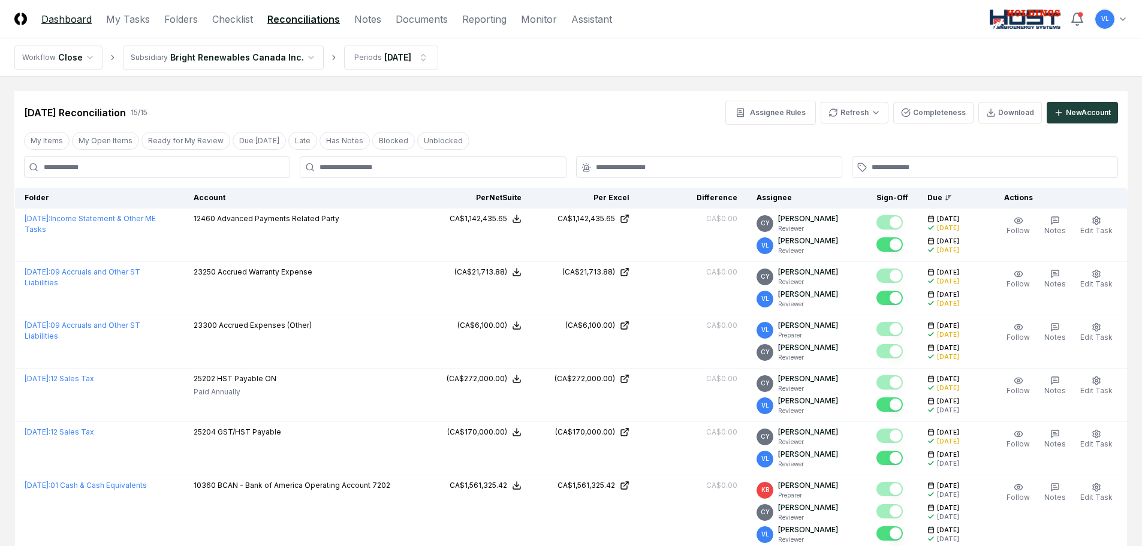
click at [79, 22] on link "Dashboard" at bounding box center [66, 19] width 50 height 14
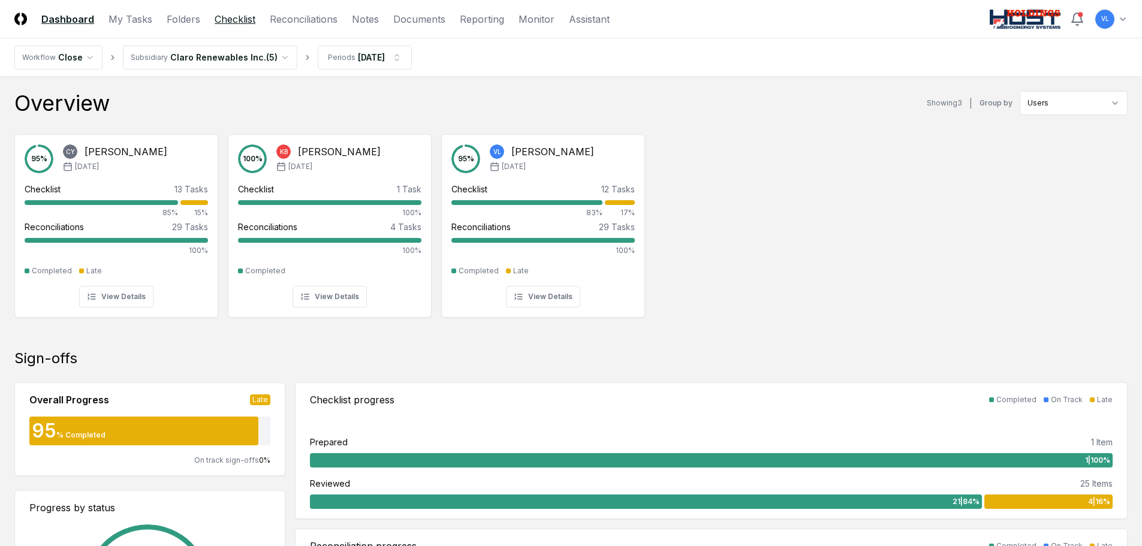
click at [233, 22] on link "Checklist" at bounding box center [235, 19] width 41 height 14
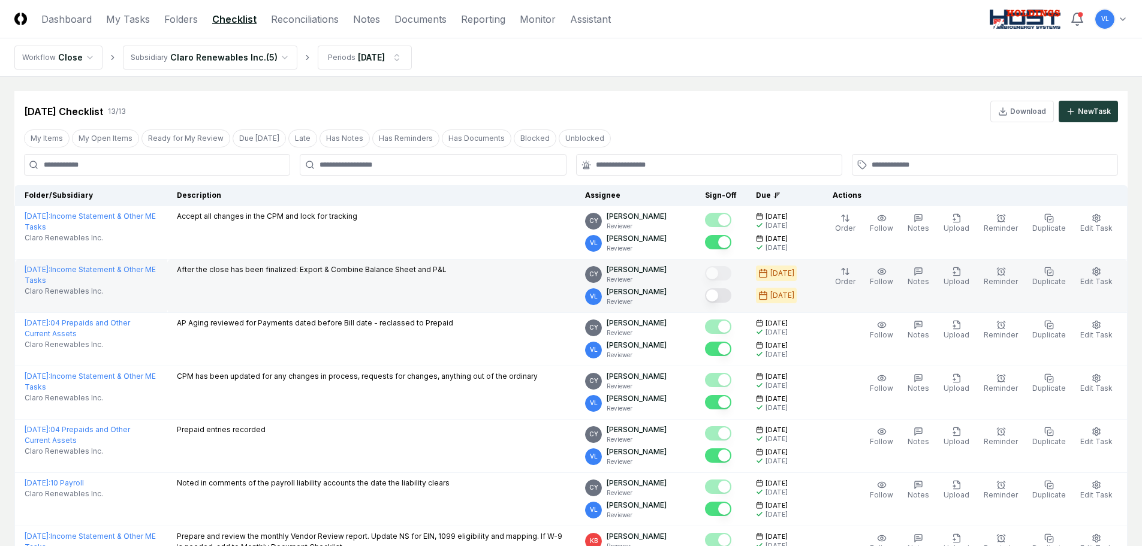
click at [731, 293] on button "Mark complete" at bounding box center [718, 295] width 26 height 14
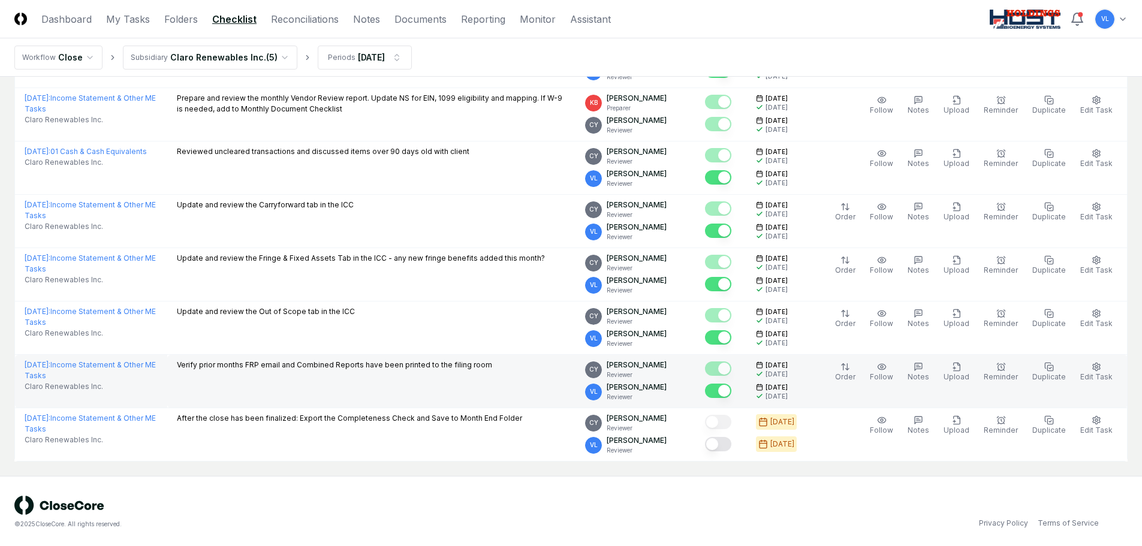
scroll to position [440, 0]
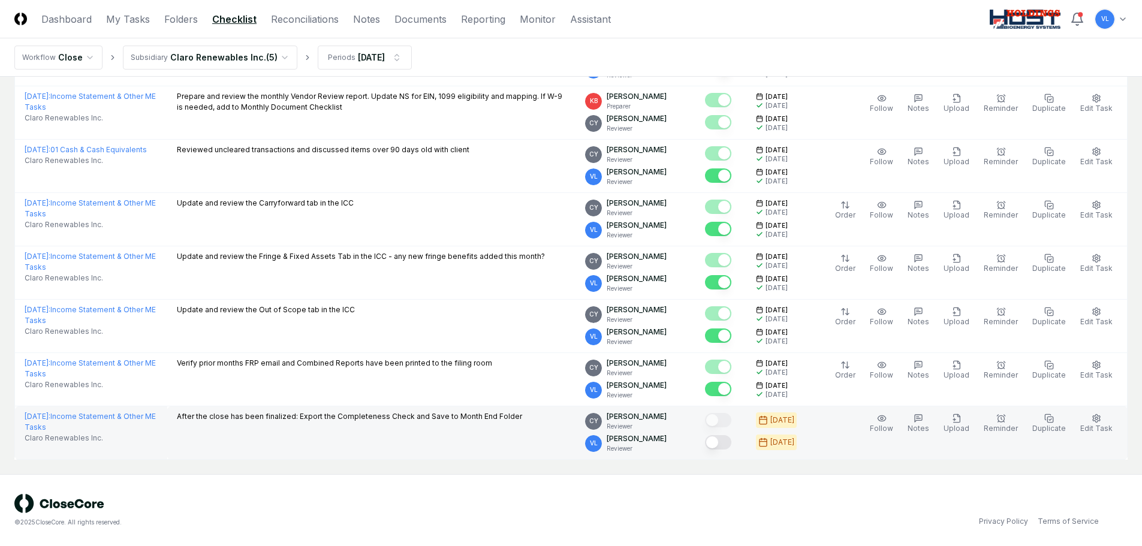
click at [731, 447] on button "Mark complete" at bounding box center [718, 442] width 26 height 14
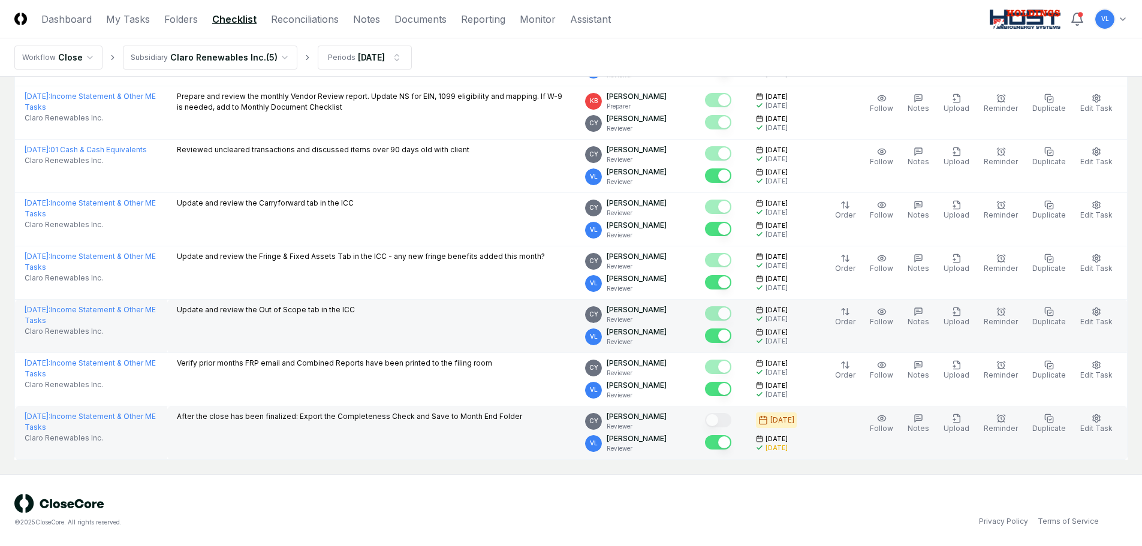
scroll to position [0, 0]
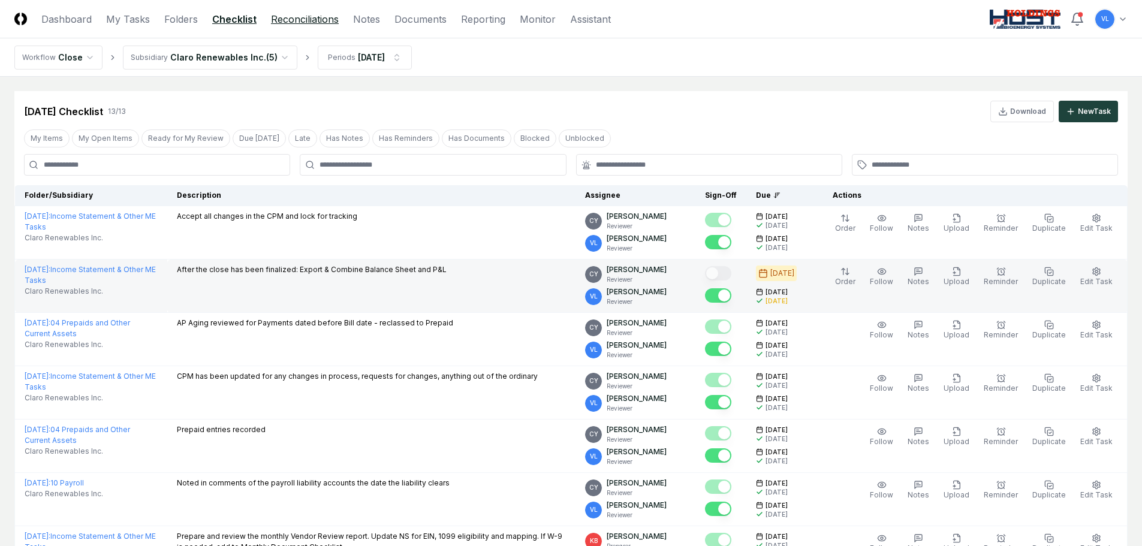
click at [336, 19] on link "Reconciliations" at bounding box center [305, 19] width 68 height 14
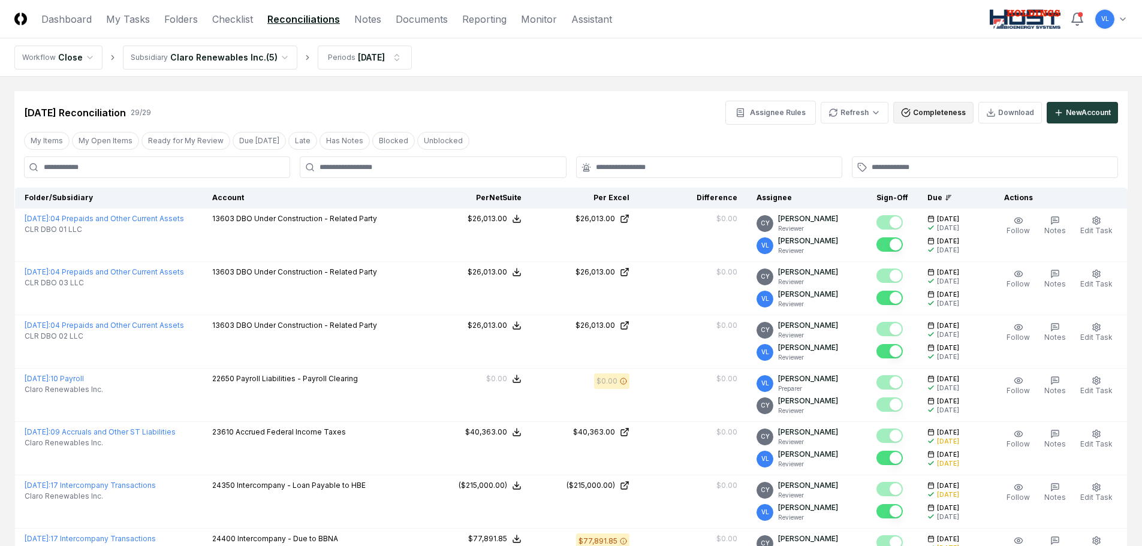
click at [921, 119] on button "Completeness" at bounding box center [933, 113] width 80 height 22
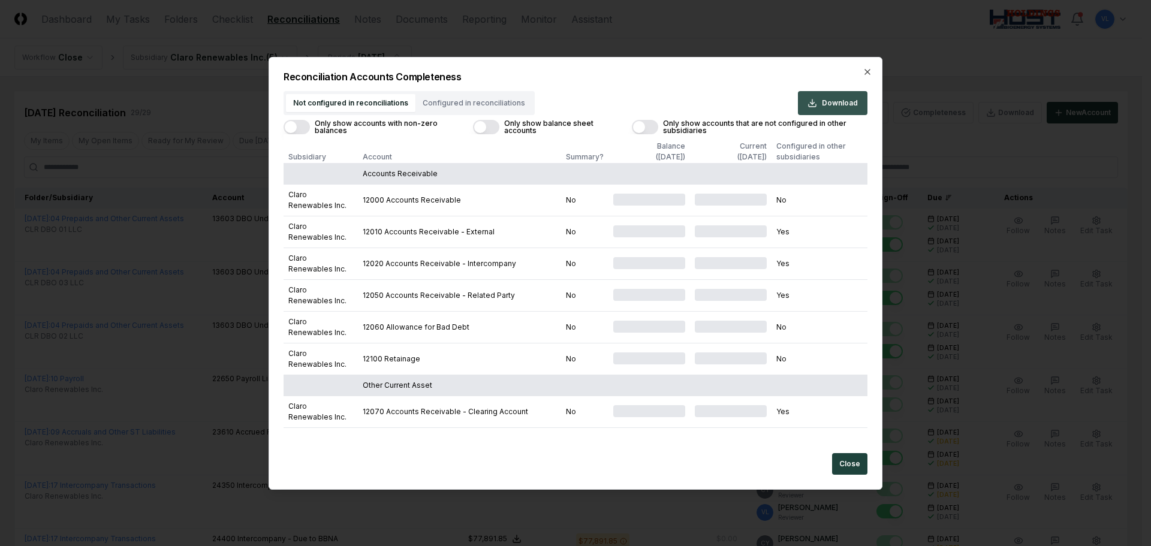
click at [829, 101] on span "Download" at bounding box center [840, 103] width 36 height 11
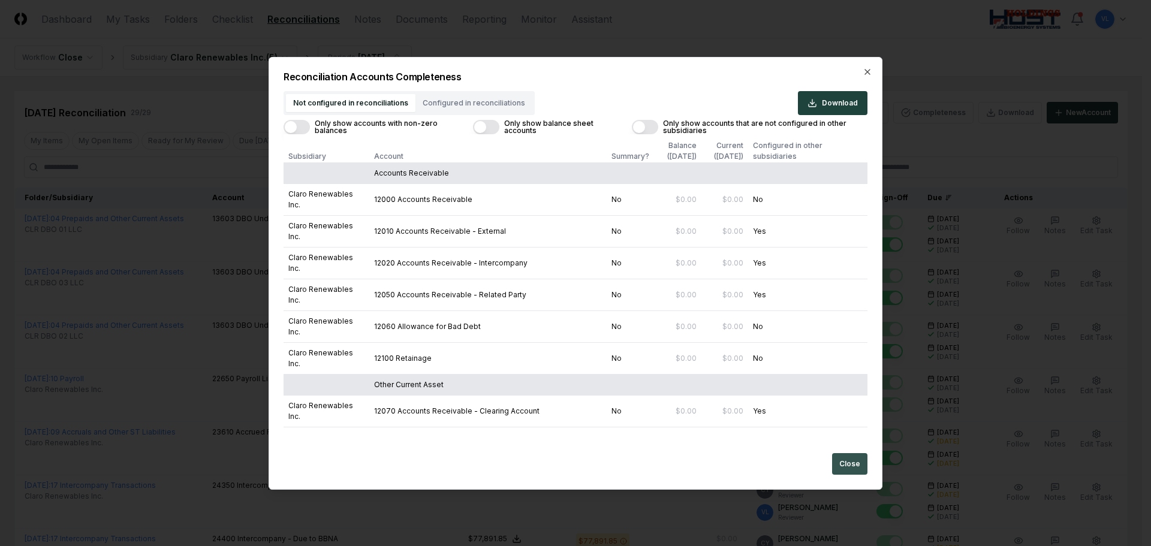
click at [860, 463] on button "Close" at bounding box center [849, 464] width 35 height 22
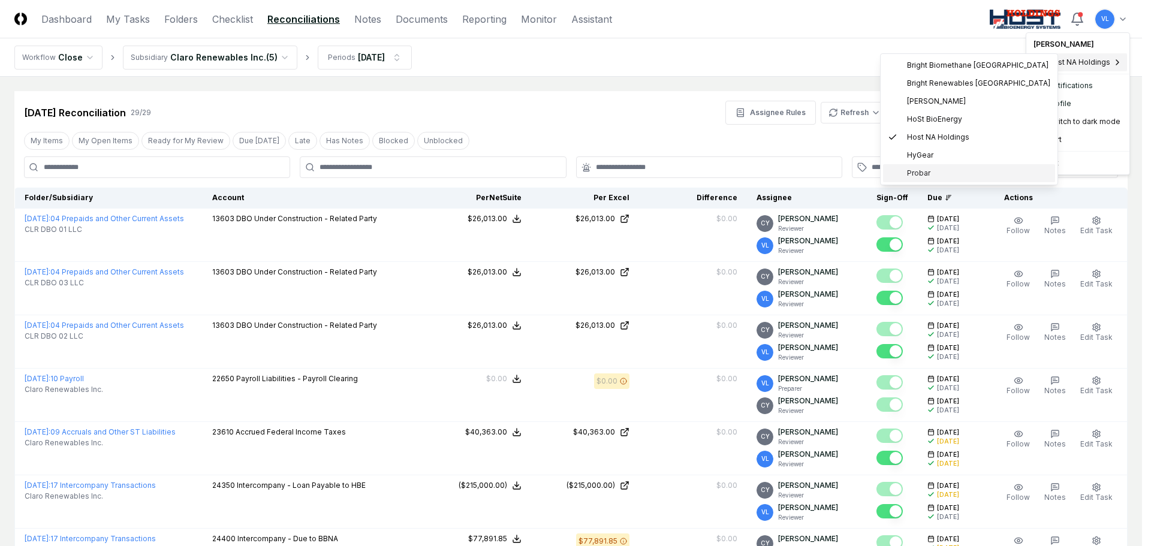
click at [924, 171] on span "Probar" at bounding box center [918, 173] width 23 height 11
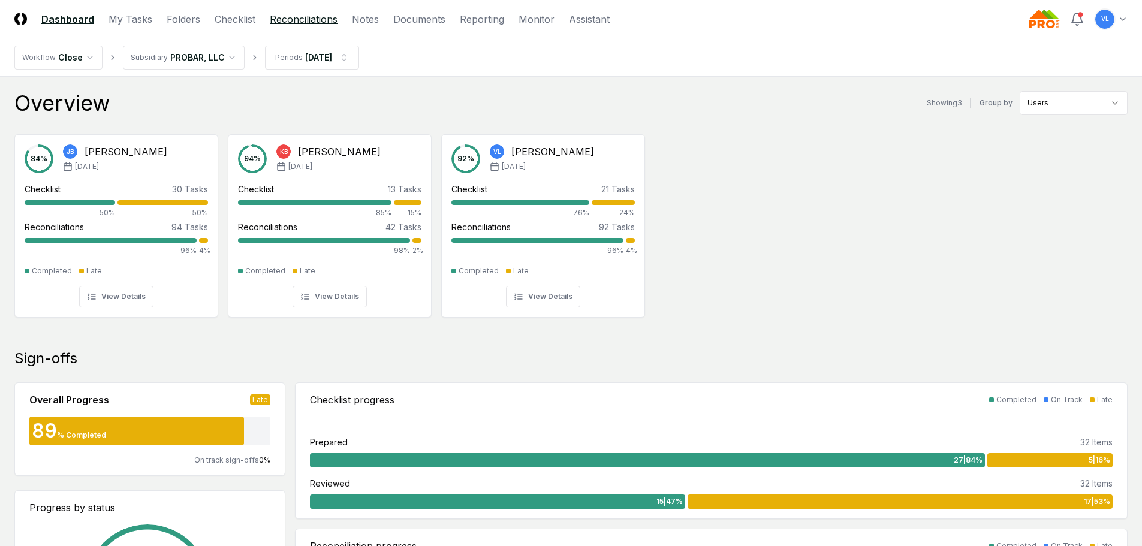
click at [306, 22] on link "Reconciliations" at bounding box center [304, 19] width 68 height 14
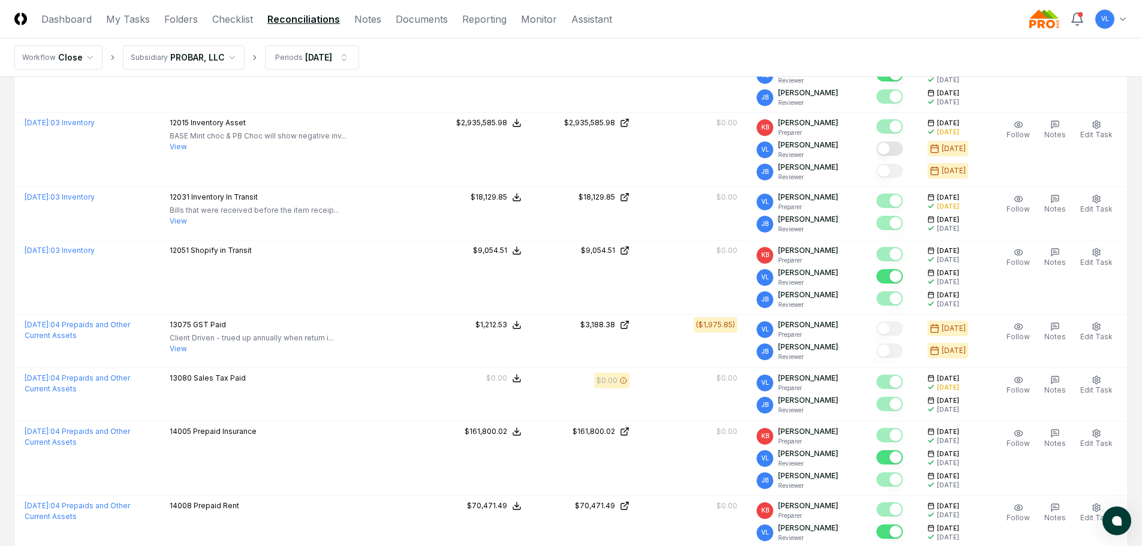
scroll to position [1439, 0]
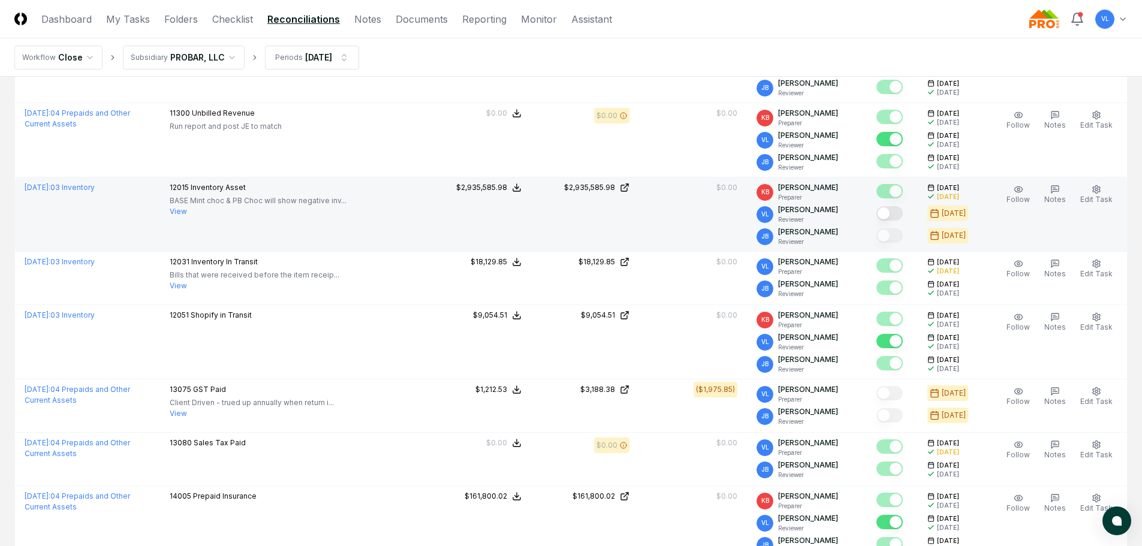
click at [898, 208] on button "Mark complete" at bounding box center [890, 213] width 26 height 14
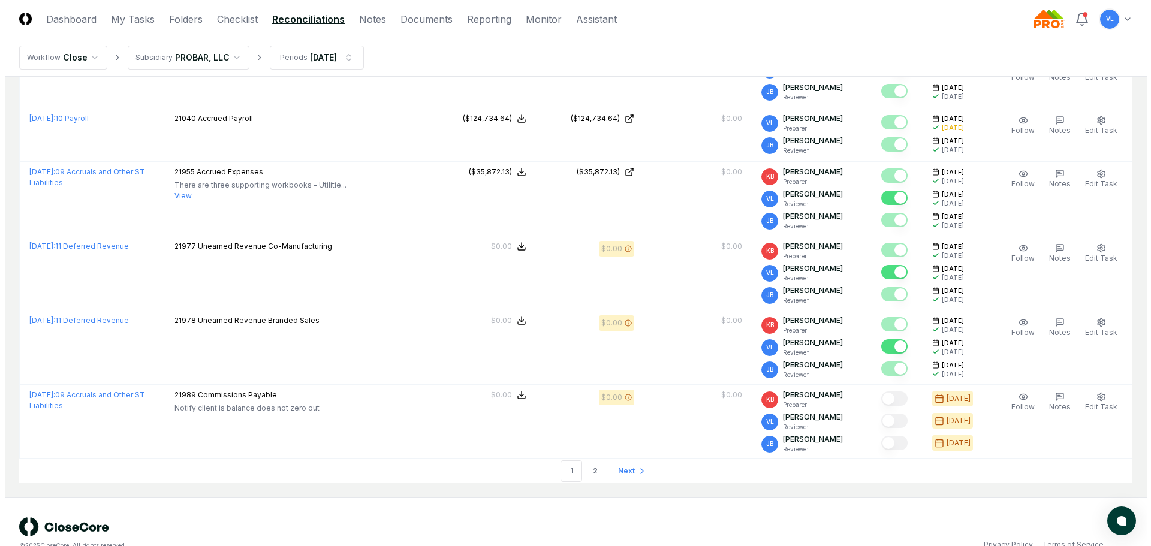
scroll to position [3175, 0]
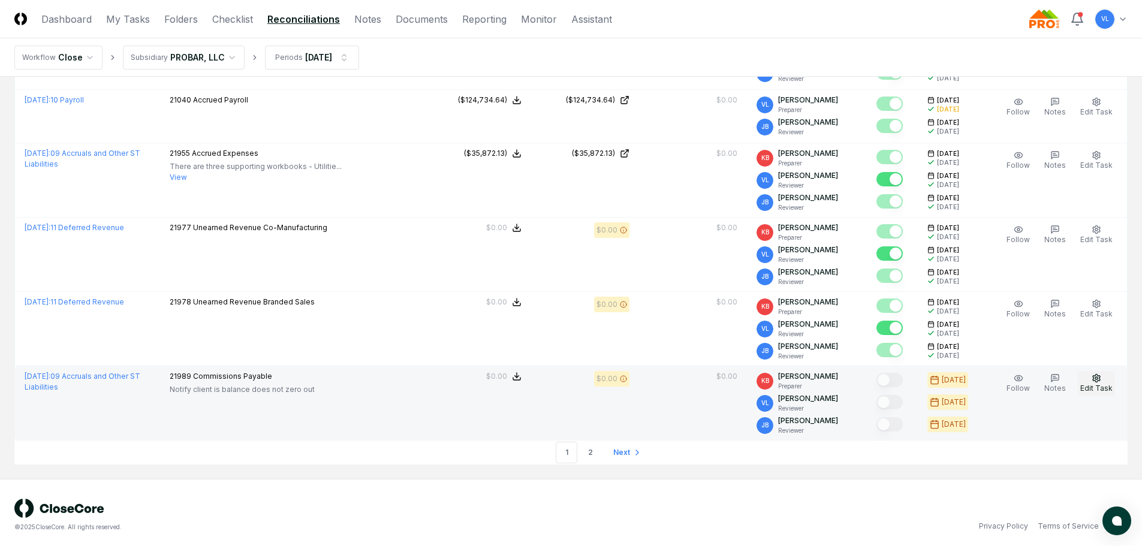
click at [1098, 374] on icon "button" at bounding box center [1097, 379] width 10 height 10
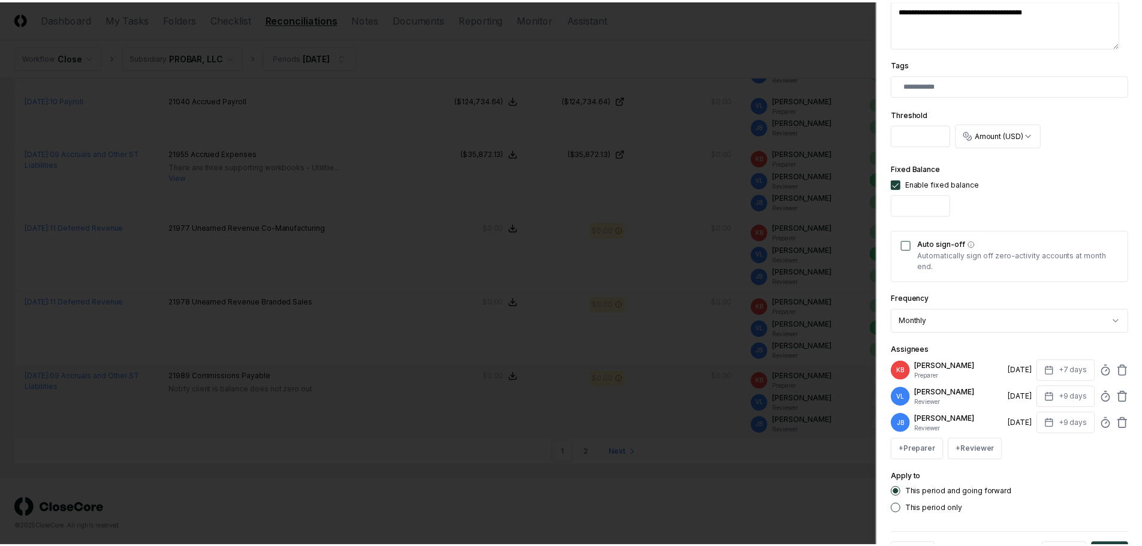
scroll to position [300, 0]
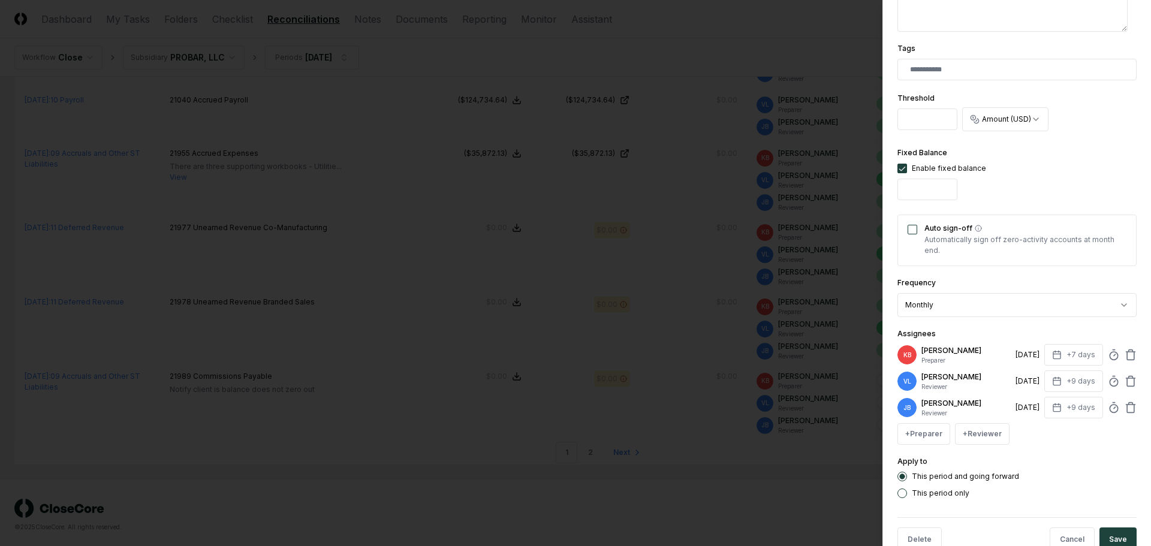
click at [908, 227] on button "Auto sign-off" at bounding box center [913, 230] width 10 height 10
click at [1125, 540] on button "Save" at bounding box center [1118, 540] width 37 height 24
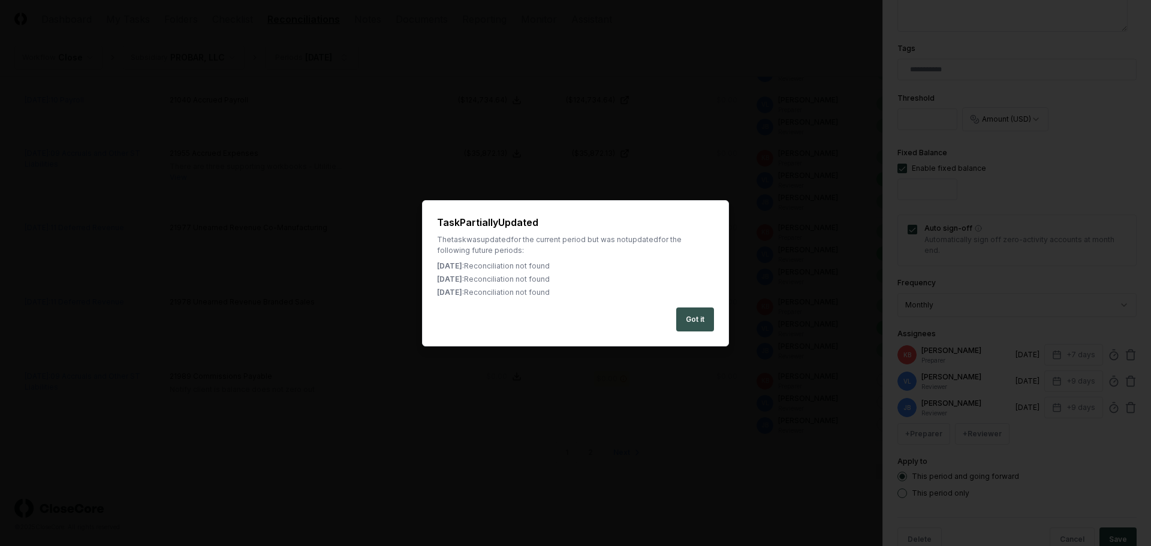
click at [695, 317] on button "Got it" at bounding box center [695, 320] width 38 height 24
type textarea "*"
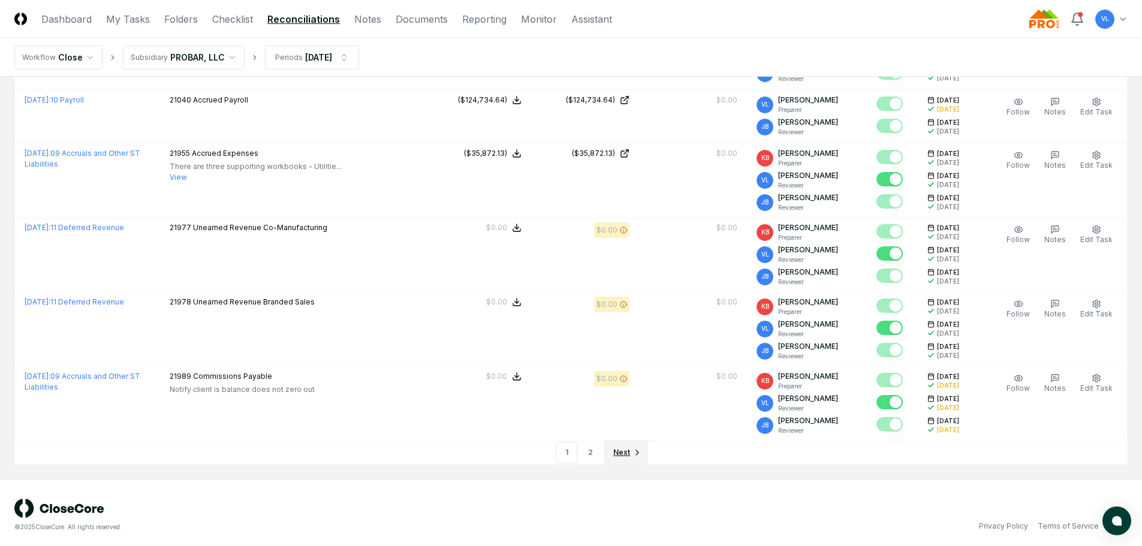
click at [619, 449] on span "Next" at bounding box center [621, 452] width 17 height 11
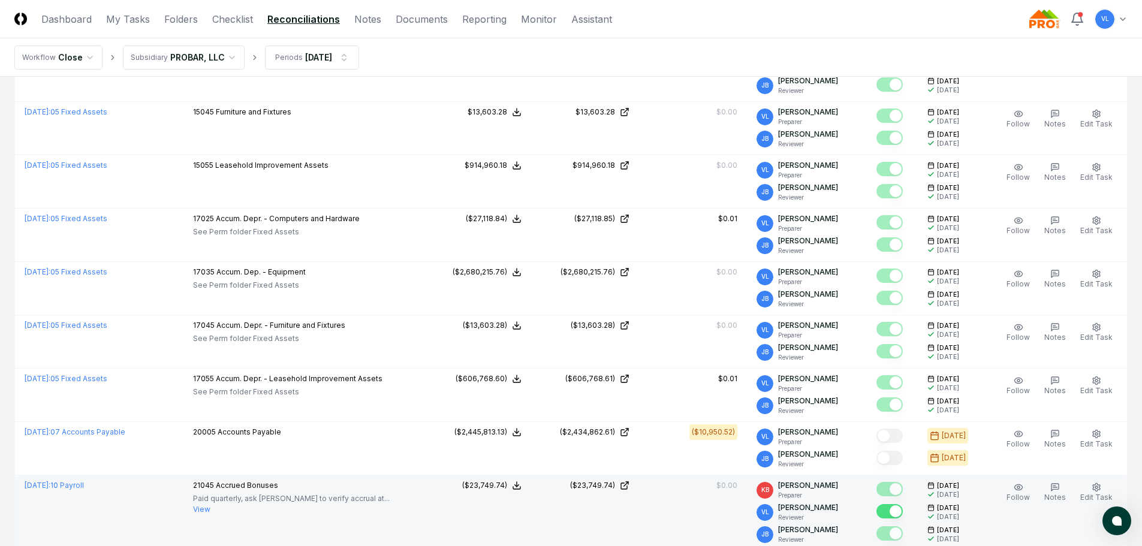
scroll to position [2268, 0]
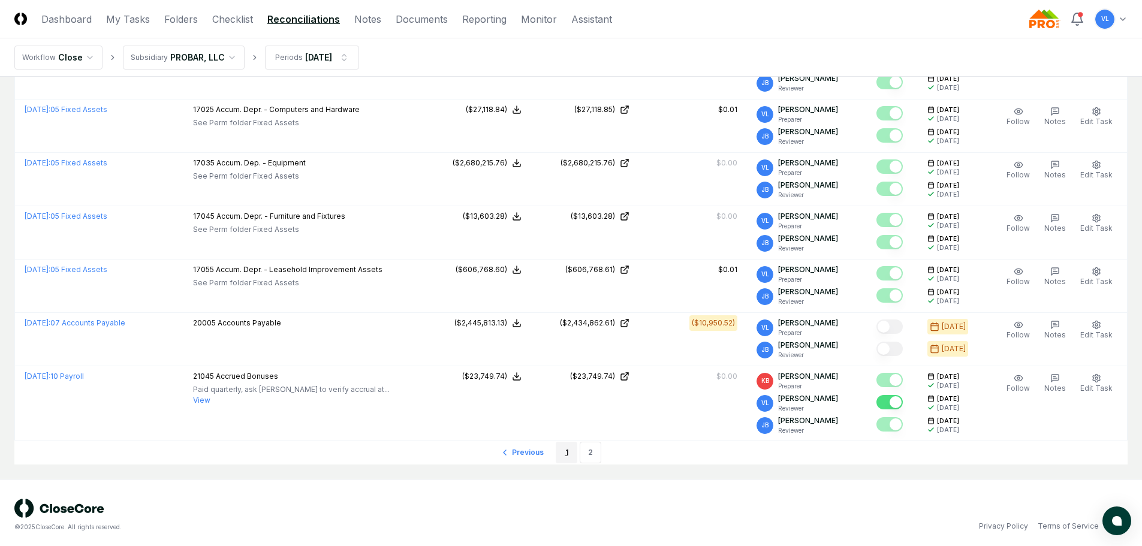
click at [566, 447] on link "1" at bounding box center [567, 453] width 22 height 22
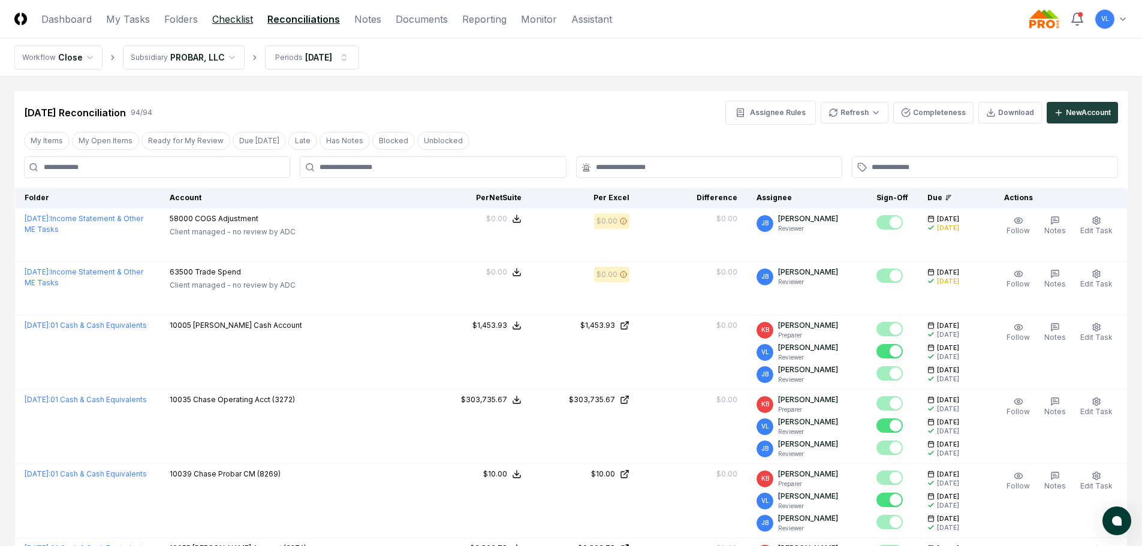
click at [237, 22] on link "Checklist" at bounding box center [232, 19] width 41 height 14
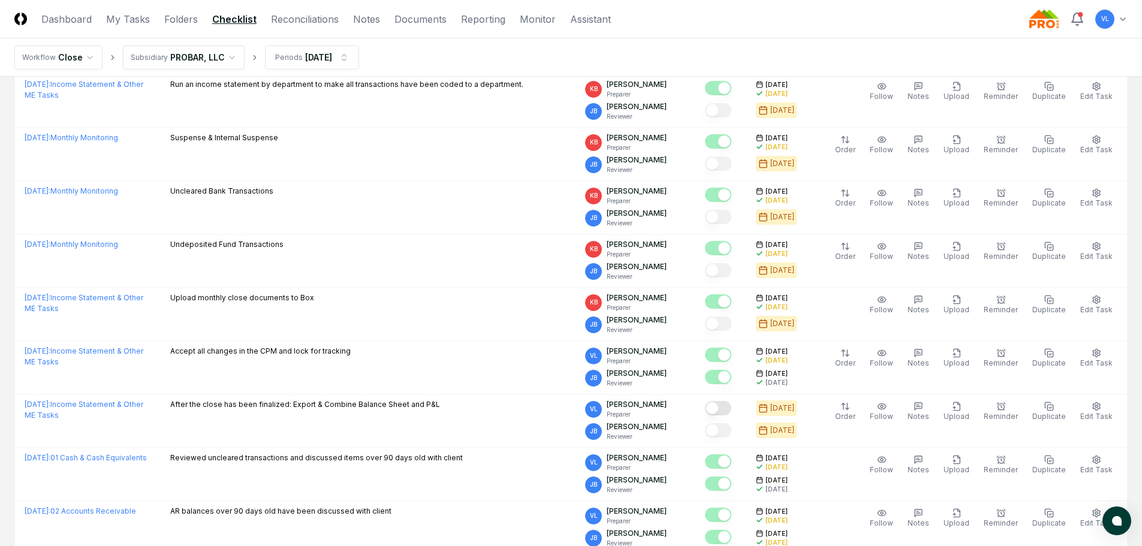
scroll to position [420, 0]
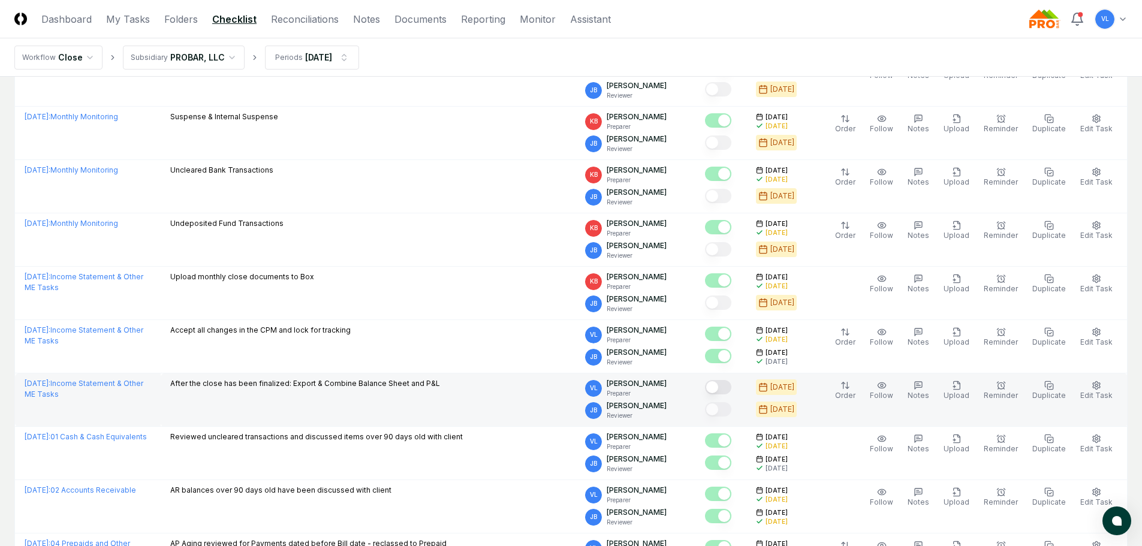
click at [731, 390] on button "Mark complete" at bounding box center [718, 387] width 26 height 14
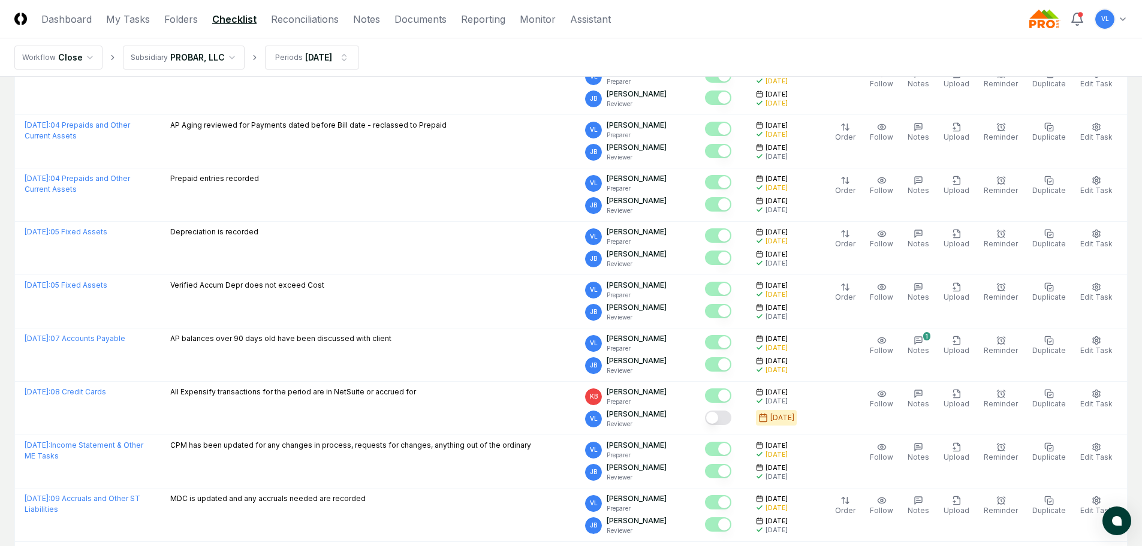
scroll to position [839, 0]
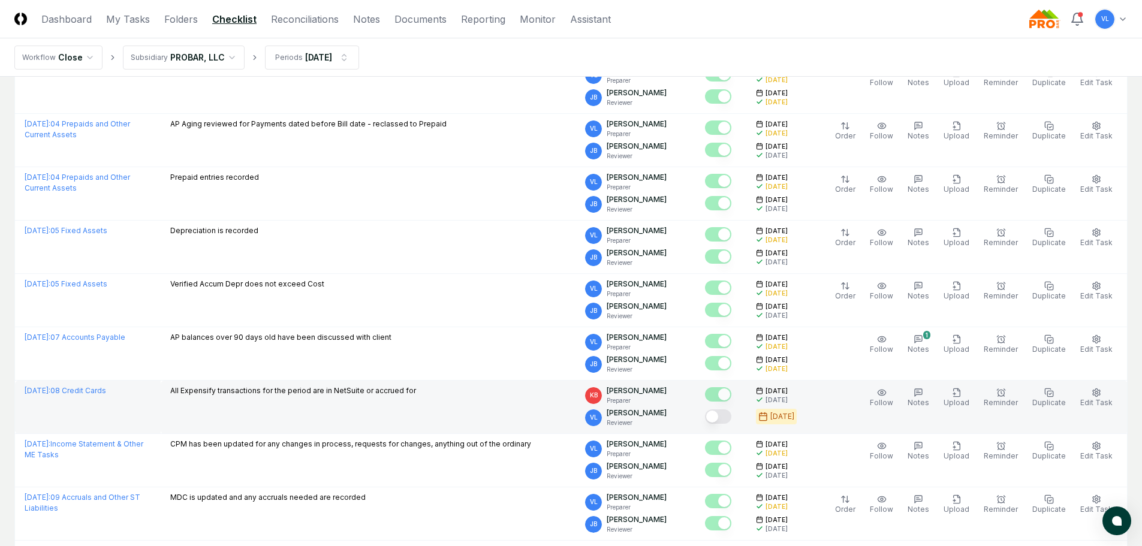
click at [731, 420] on button "Mark complete" at bounding box center [718, 416] width 26 height 14
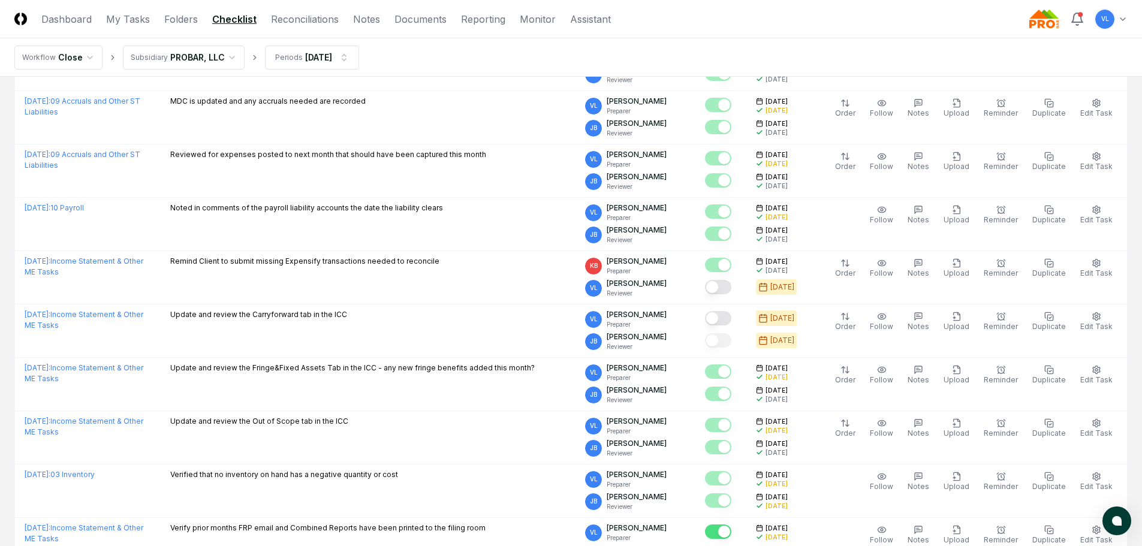
scroll to position [1259, 0]
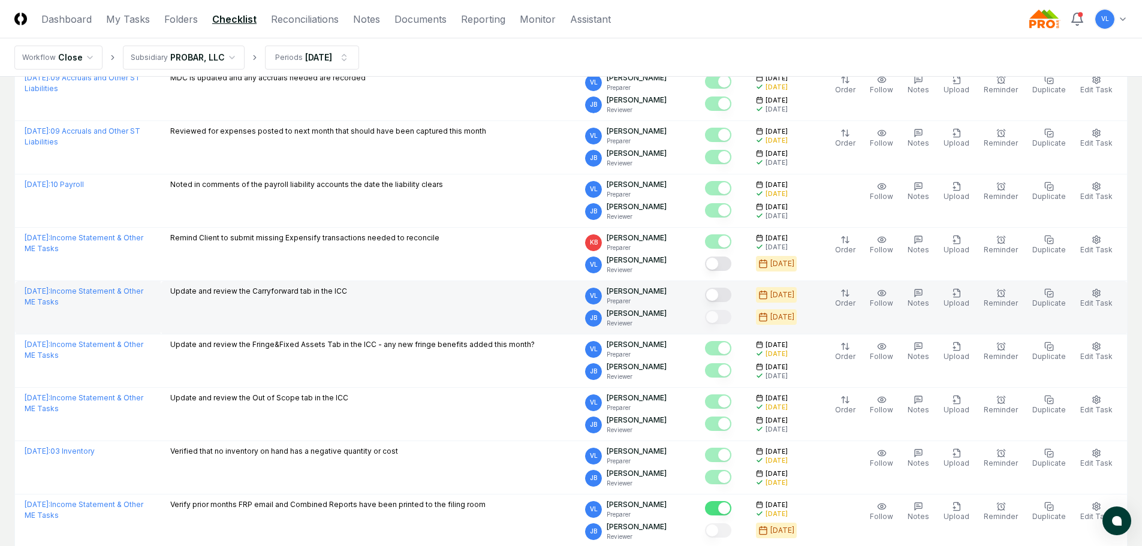
click at [721, 295] on button "Mark complete" at bounding box center [718, 295] width 26 height 14
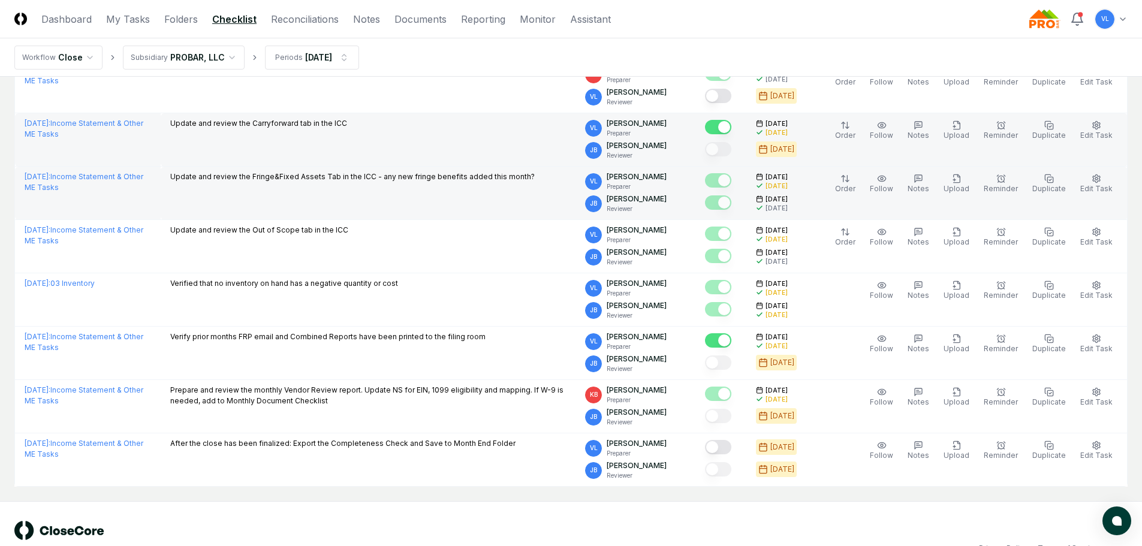
scroll to position [1454, 0]
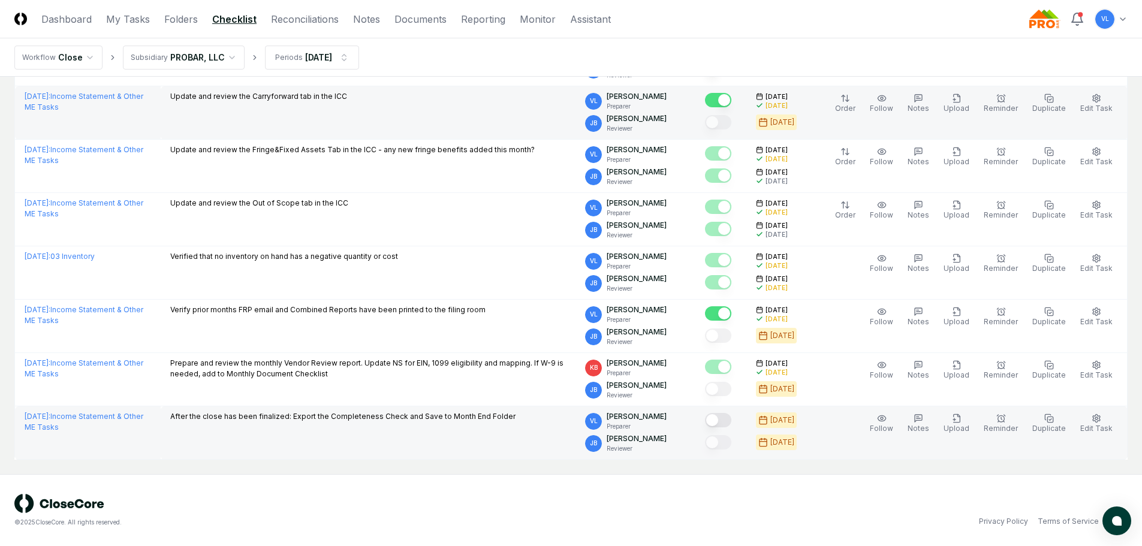
click at [731, 423] on button "Mark complete" at bounding box center [718, 420] width 26 height 14
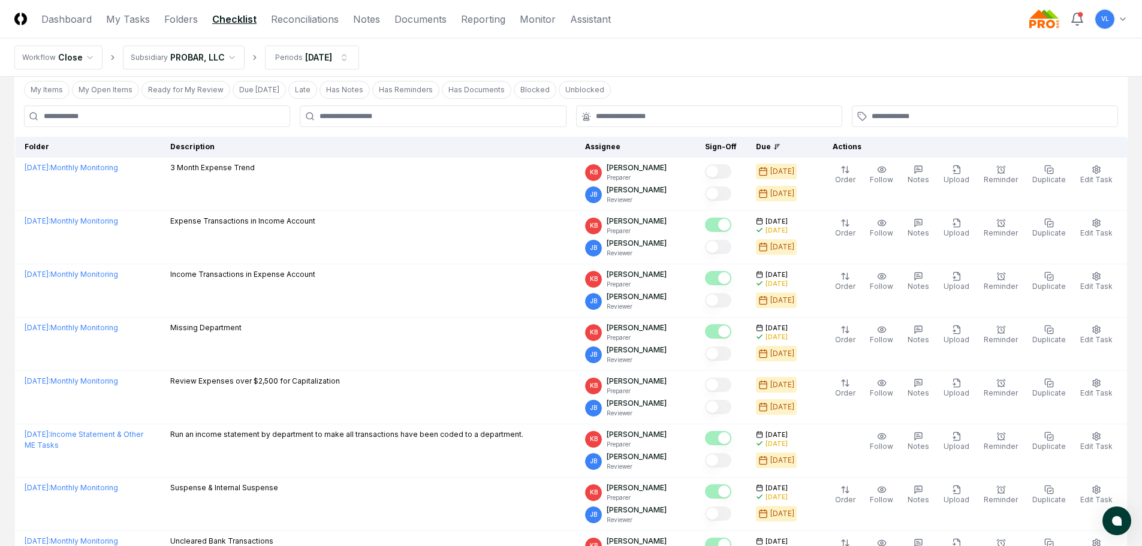
scroll to position [0, 0]
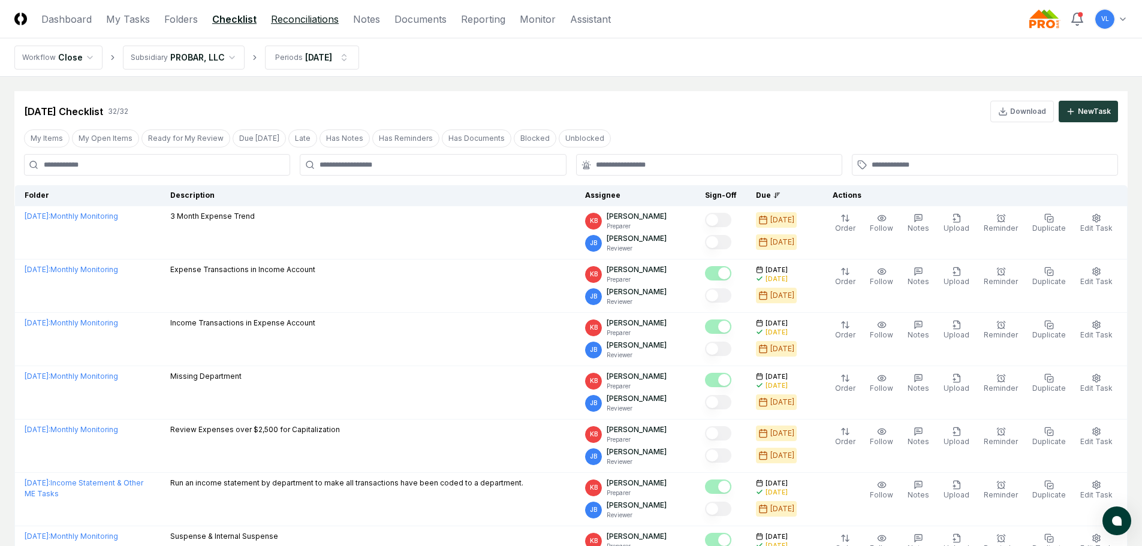
click at [305, 14] on link "Reconciliations" at bounding box center [305, 19] width 68 height 14
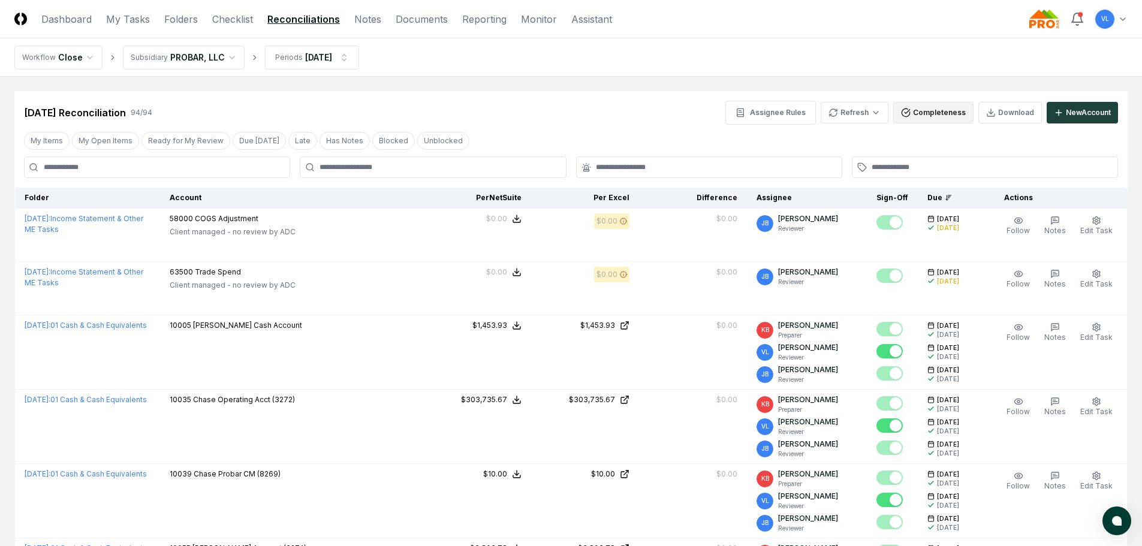
click at [947, 112] on button "Completeness" at bounding box center [933, 113] width 80 height 22
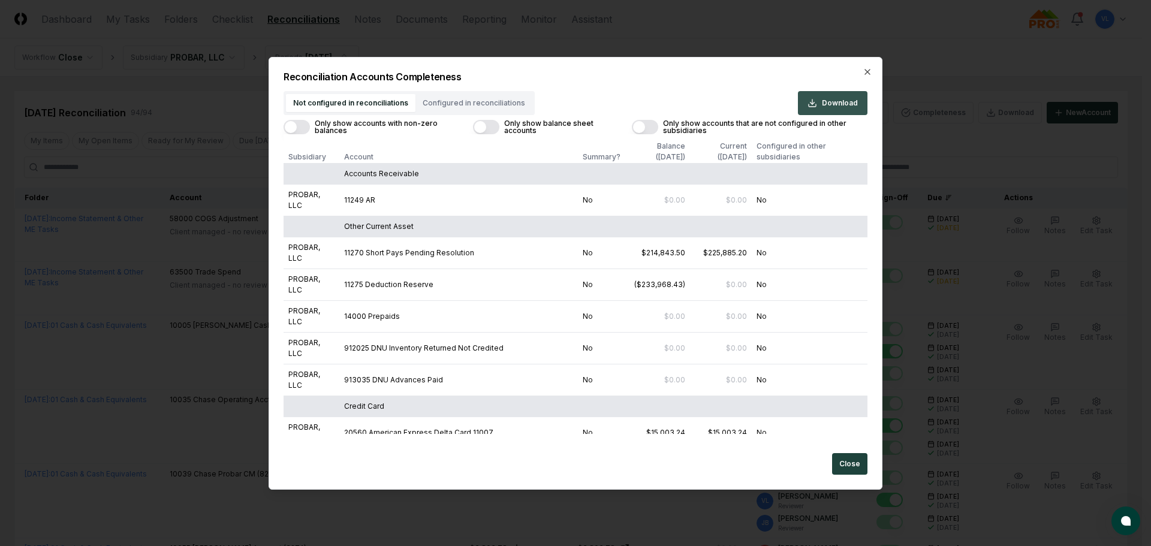
click at [846, 103] on span "Download" at bounding box center [840, 103] width 36 height 11
drag, startPoint x: 852, startPoint y: 466, endPoint x: 683, endPoint y: 397, distance: 182.3
click at [852, 466] on button "Close" at bounding box center [849, 464] width 35 height 22
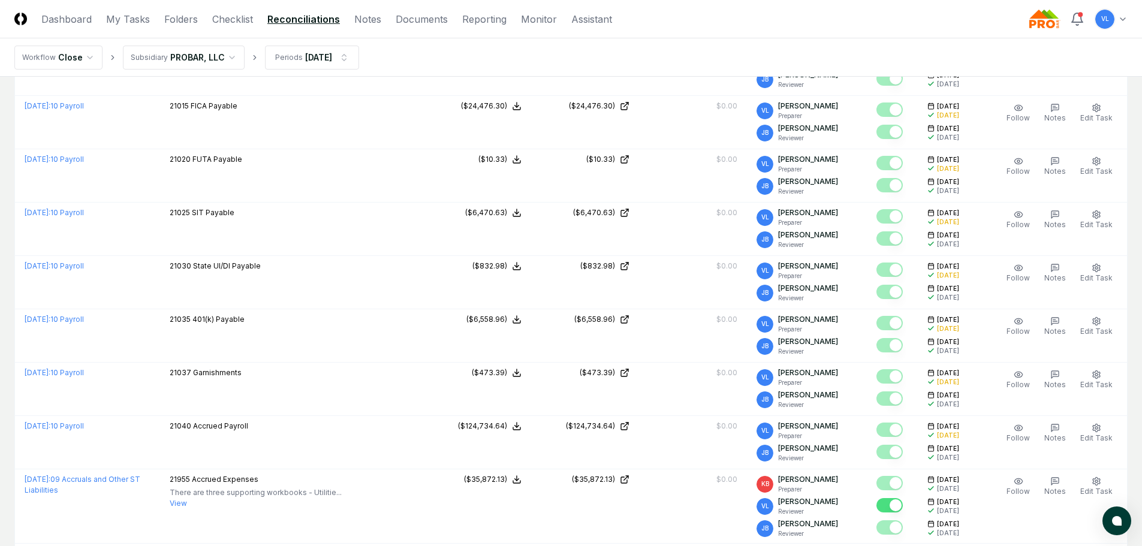
scroll to position [3175, 0]
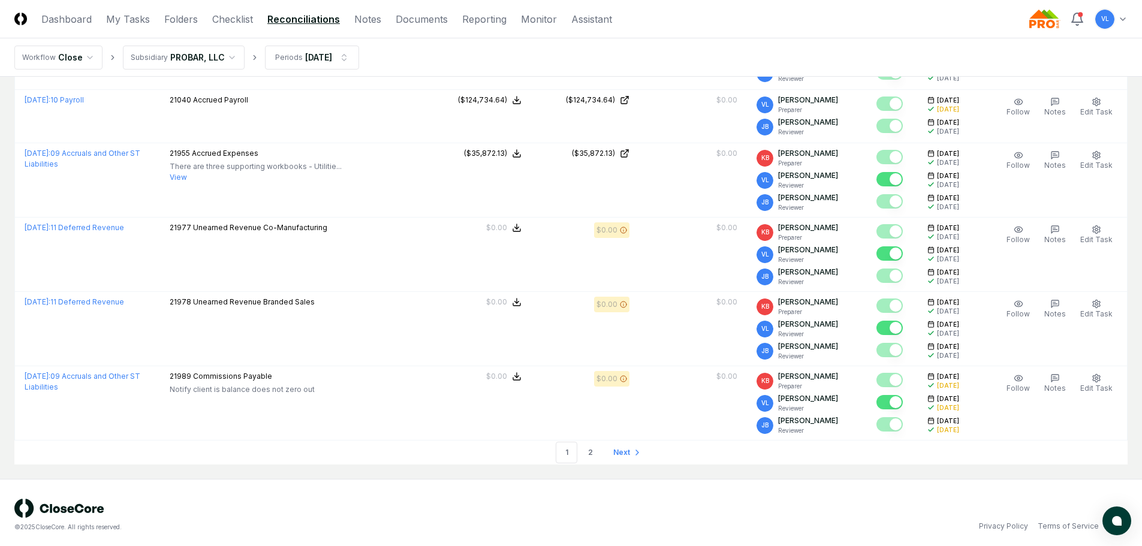
drag, startPoint x: 624, startPoint y: 456, endPoint x: 625, endPoint y: 445, distance: 11.5
click at [624, 456] on link "Next" at bounding box center [626, 453] width 44 height 24
click at [625, 445] on li "Next" at bounding box center [626, 453] width 44 height 24
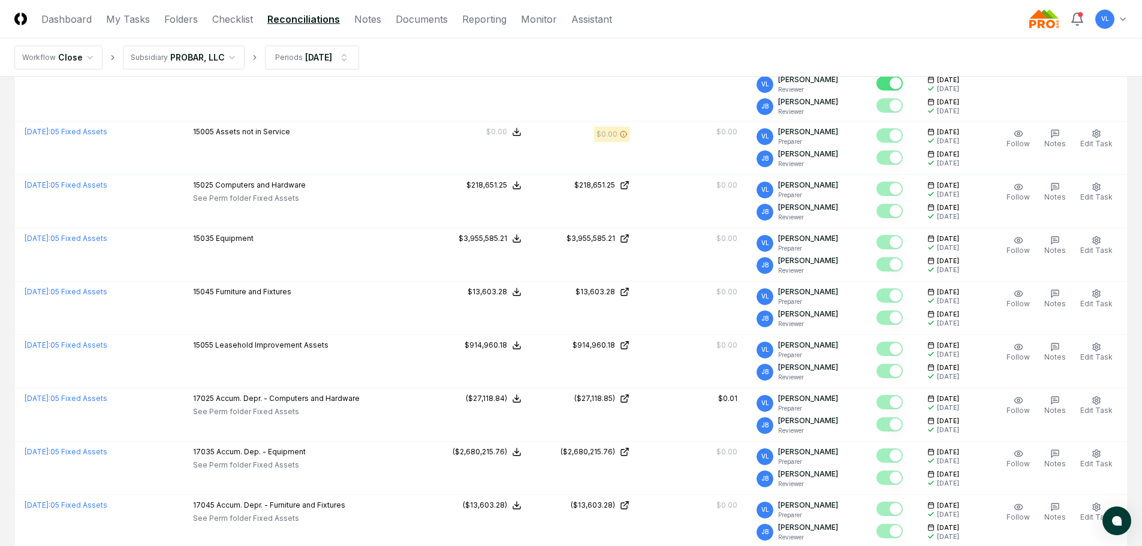
scroll to position [2268, 0]
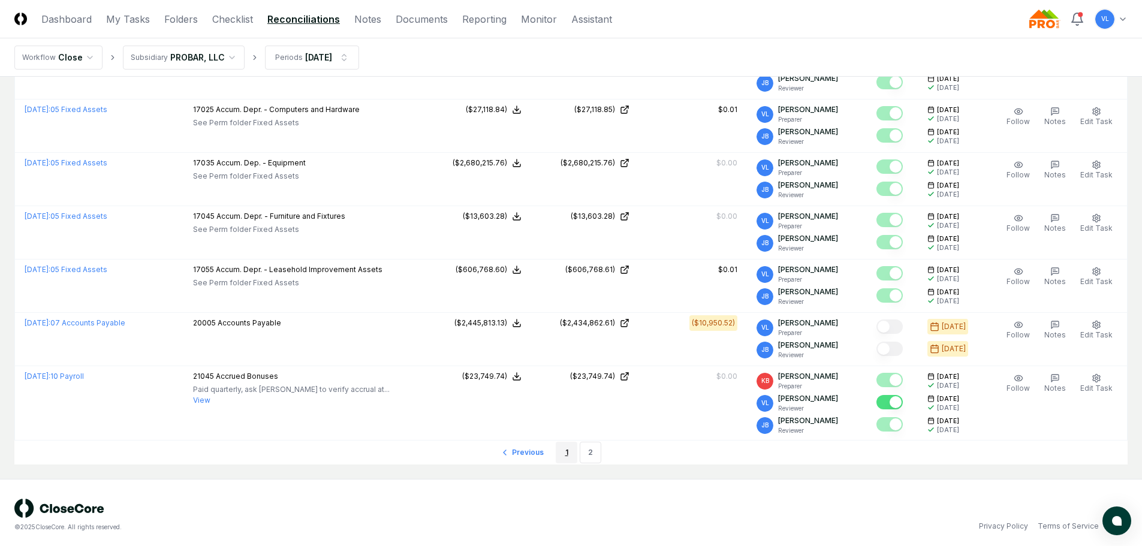
click at [567, 448] on link "1" at bounding box center [567, 453] width 22 height 22
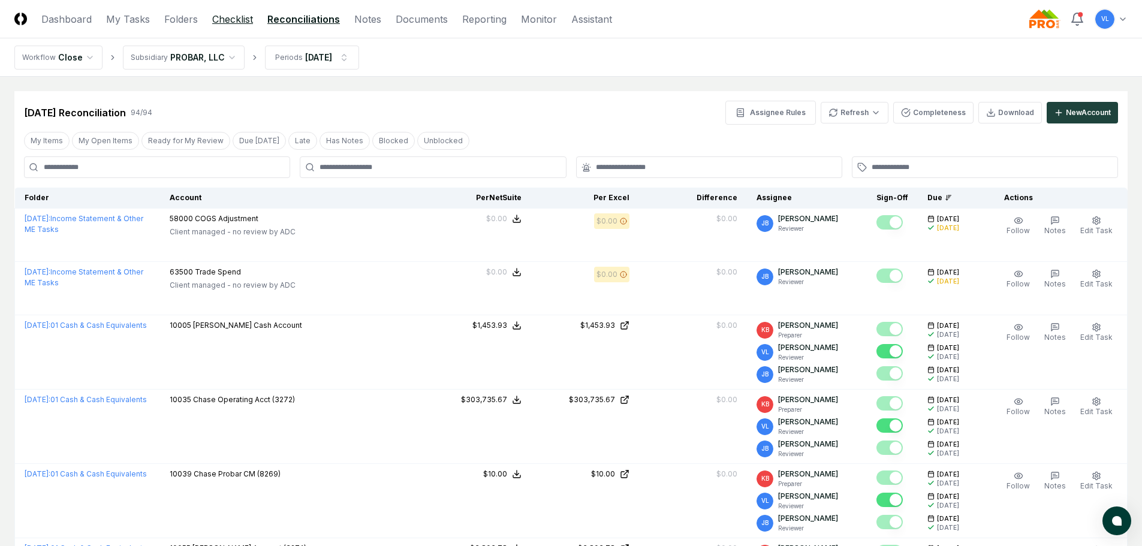
click at [215, 18] on link "Checklist" at bounding box center [232, 19] width 41 height 14
